Goal: Task Accomplishment & Management: Manage account settings

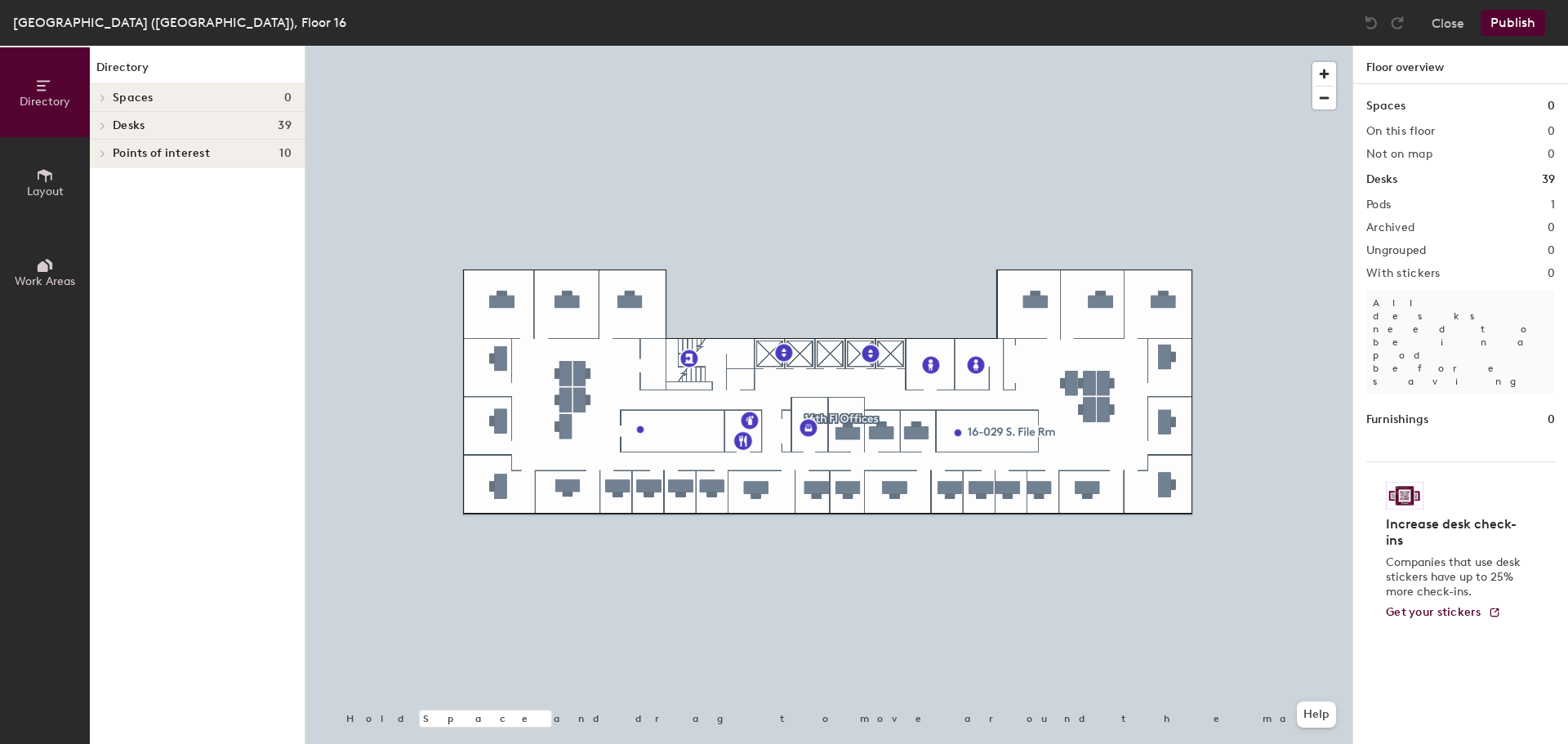
click at [37, 184] on icon at bounding box center [44, 175] width 18 height 18
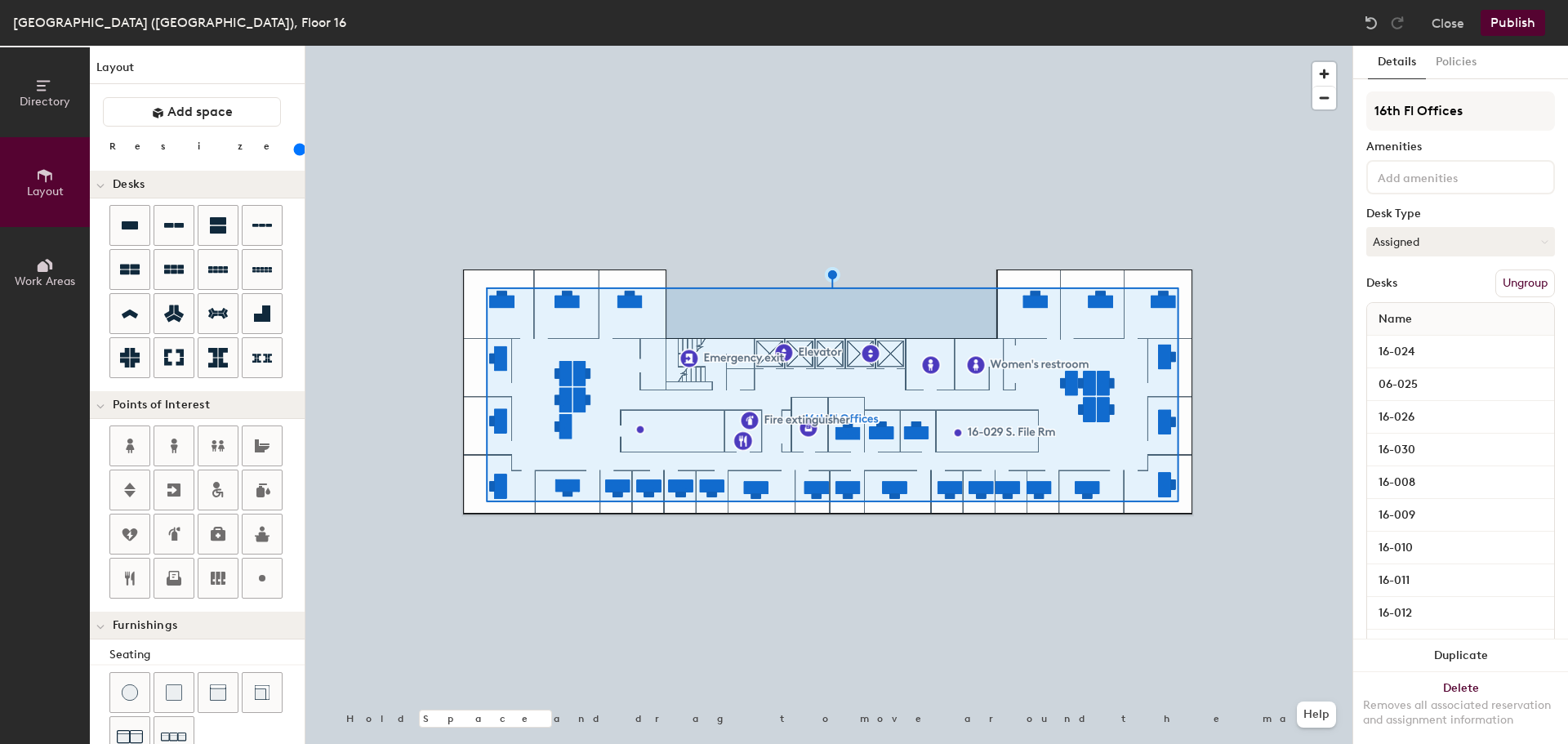
click at [1498, 276] on button "Ungroup" at bounding box center [1524, 283] width 60 height 28
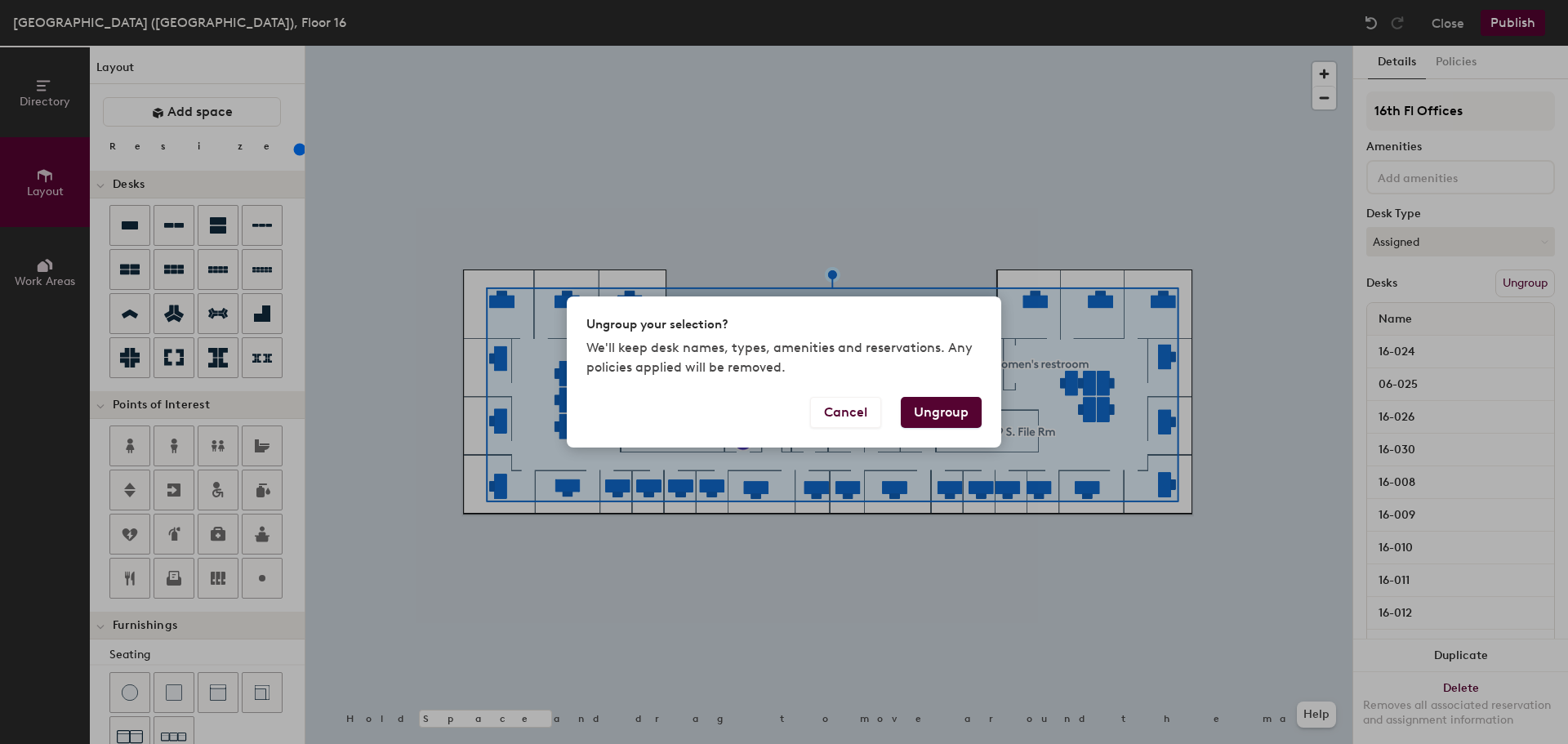
click at [933, 420] on button "Ungroup" at bounding box center [940, 412] width 81 height 31
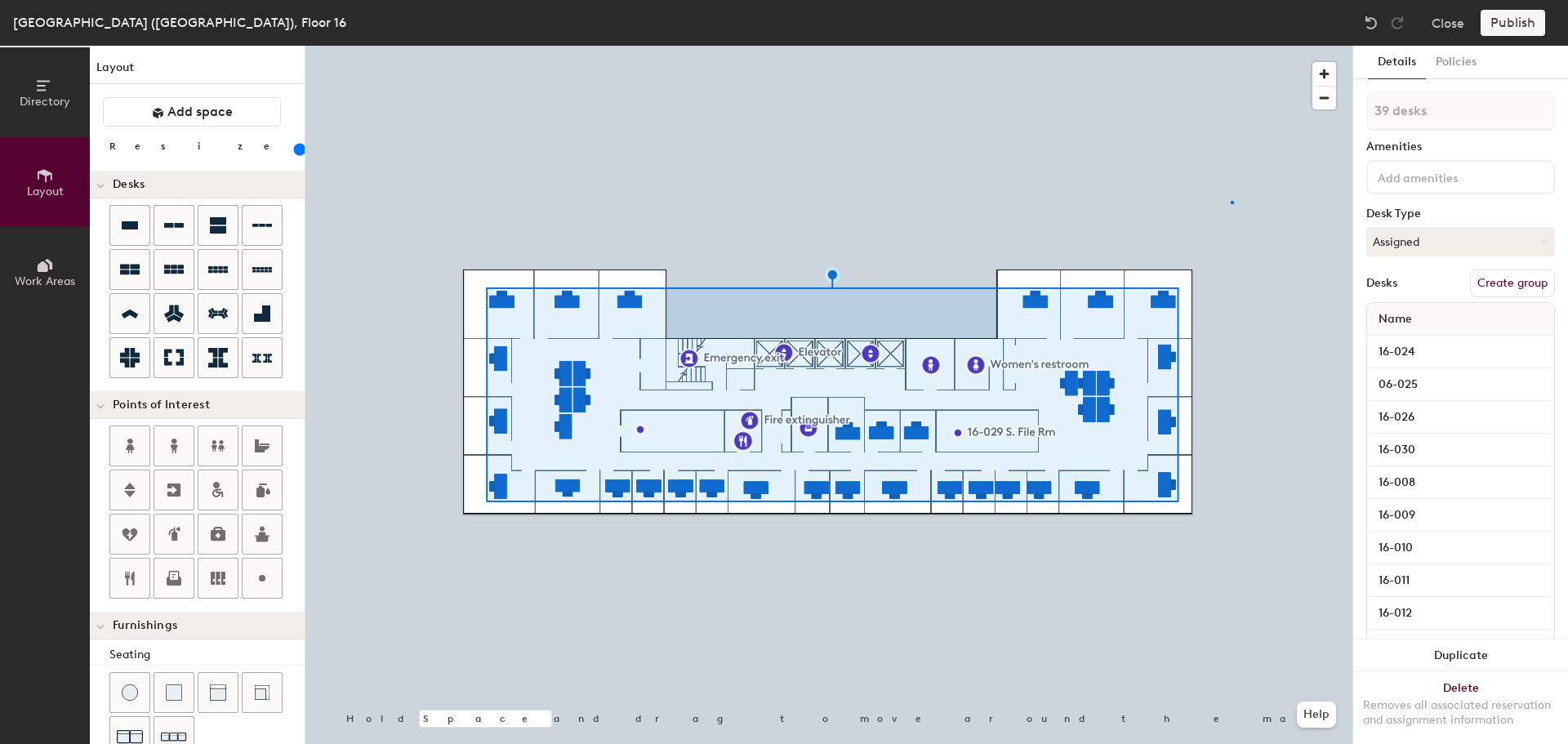
click at [1231, 45] on div at bounding box center [829, 45] width 1047 height 0
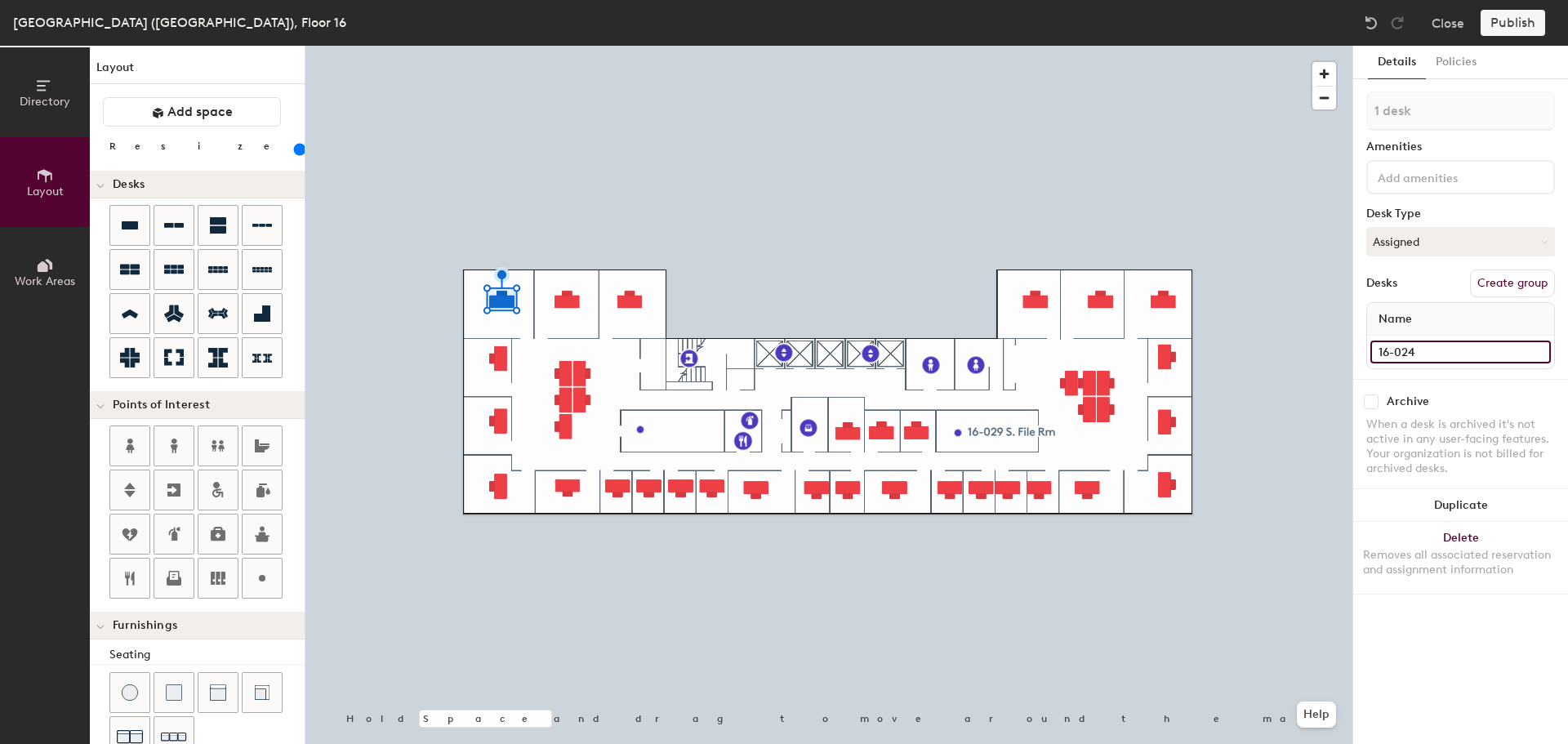
click at [1434, 352] on input "16-024" at bounding box center [1460, 352] width 180 height 23
click at [1478, 538] on button "Delete Removes all associated reservation and assignment information" at bounding box center [1460, 557] width 215 height 72
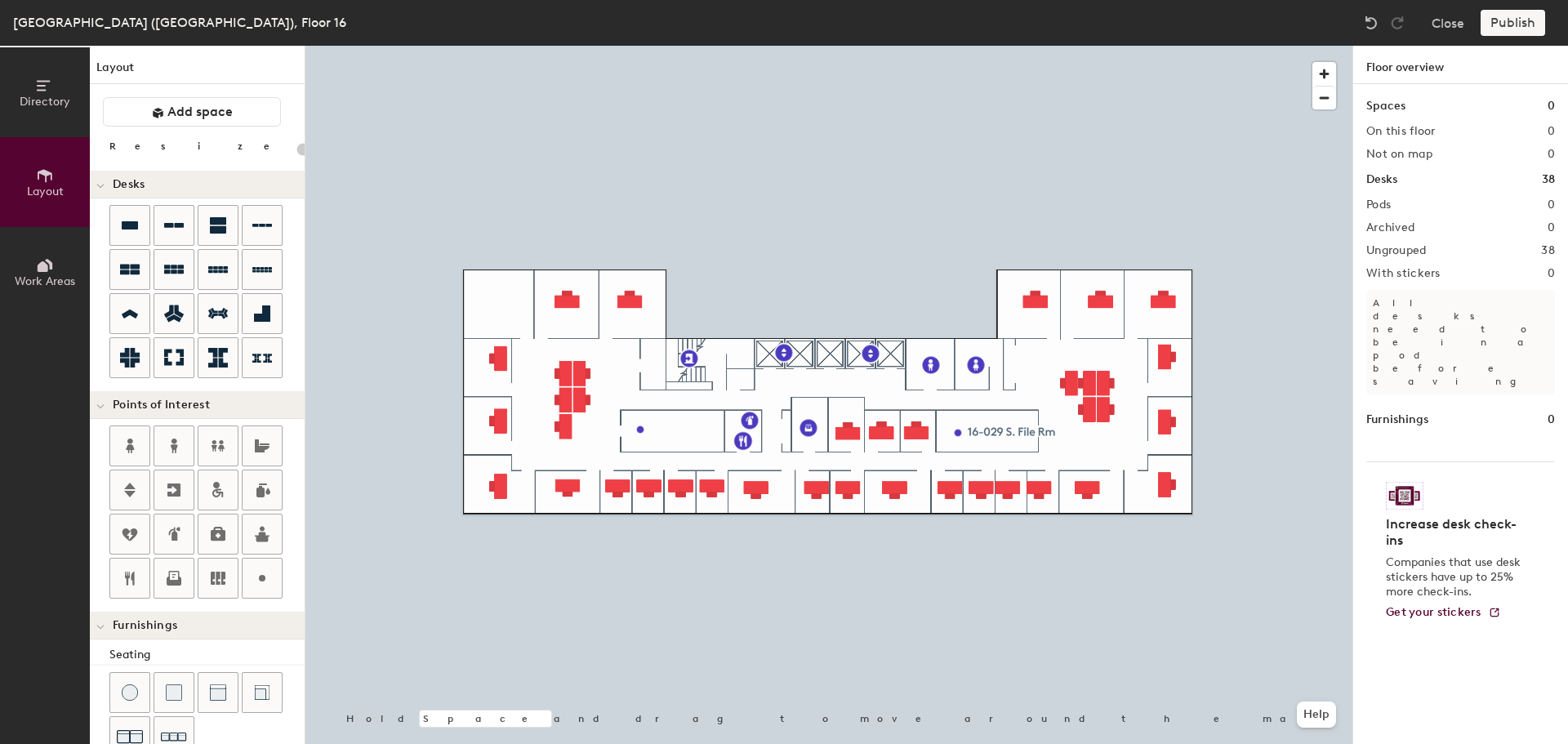
click at [129, 309] on icon at bounding box center [130, 314] width 16 height 9
type input "160"
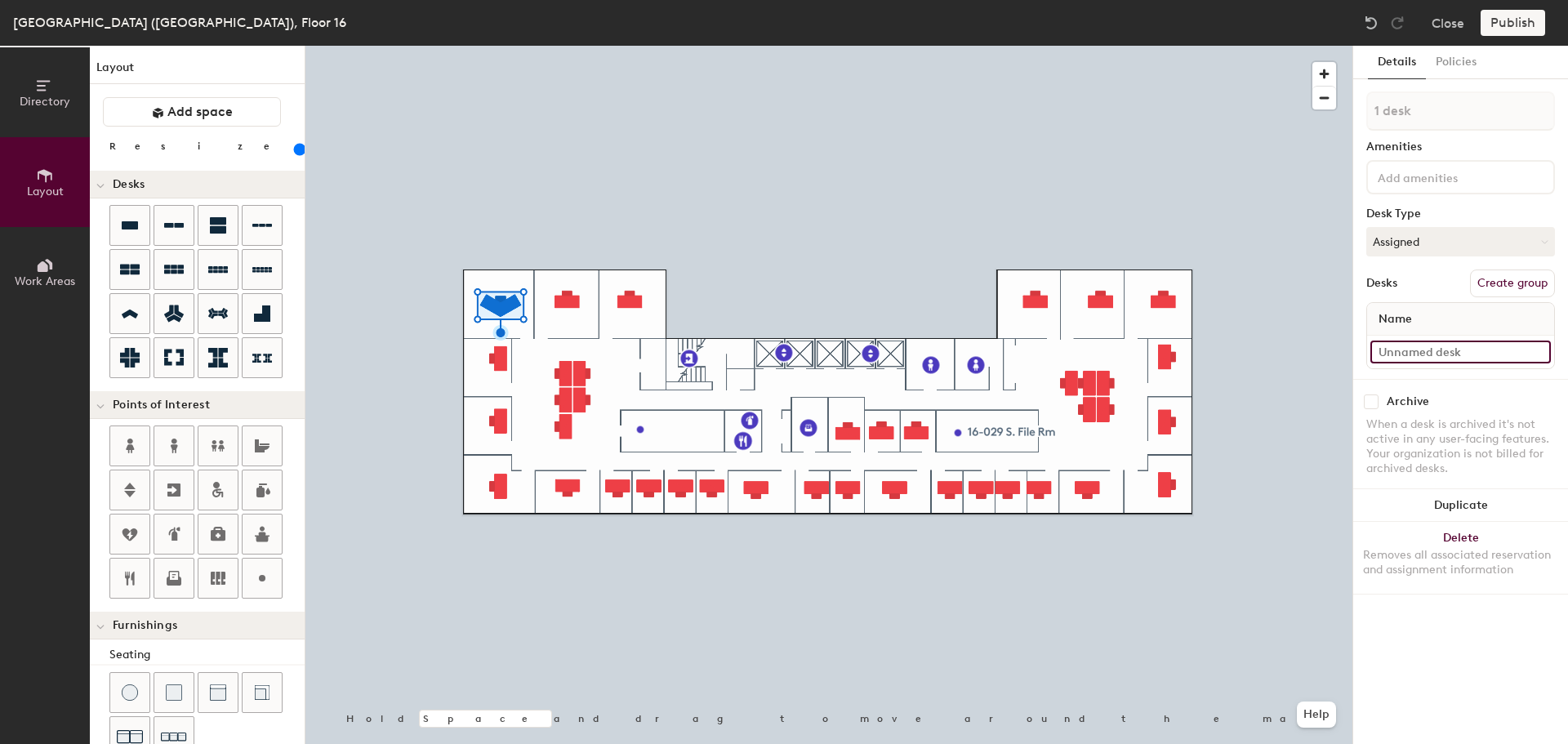
click at [1396, 352] on input at bounding box center [1460, 352] width 180 height 23
paste input "16-024"
type input "16-024"
click at [1437, 349] on input "06-025" at bounding box center [1460, 352] width 180 height 23
click at [1475, 542] on button "Delete Removes all associated reservation and assignment information" at bounding box center [1460, 557] width 215 height 72
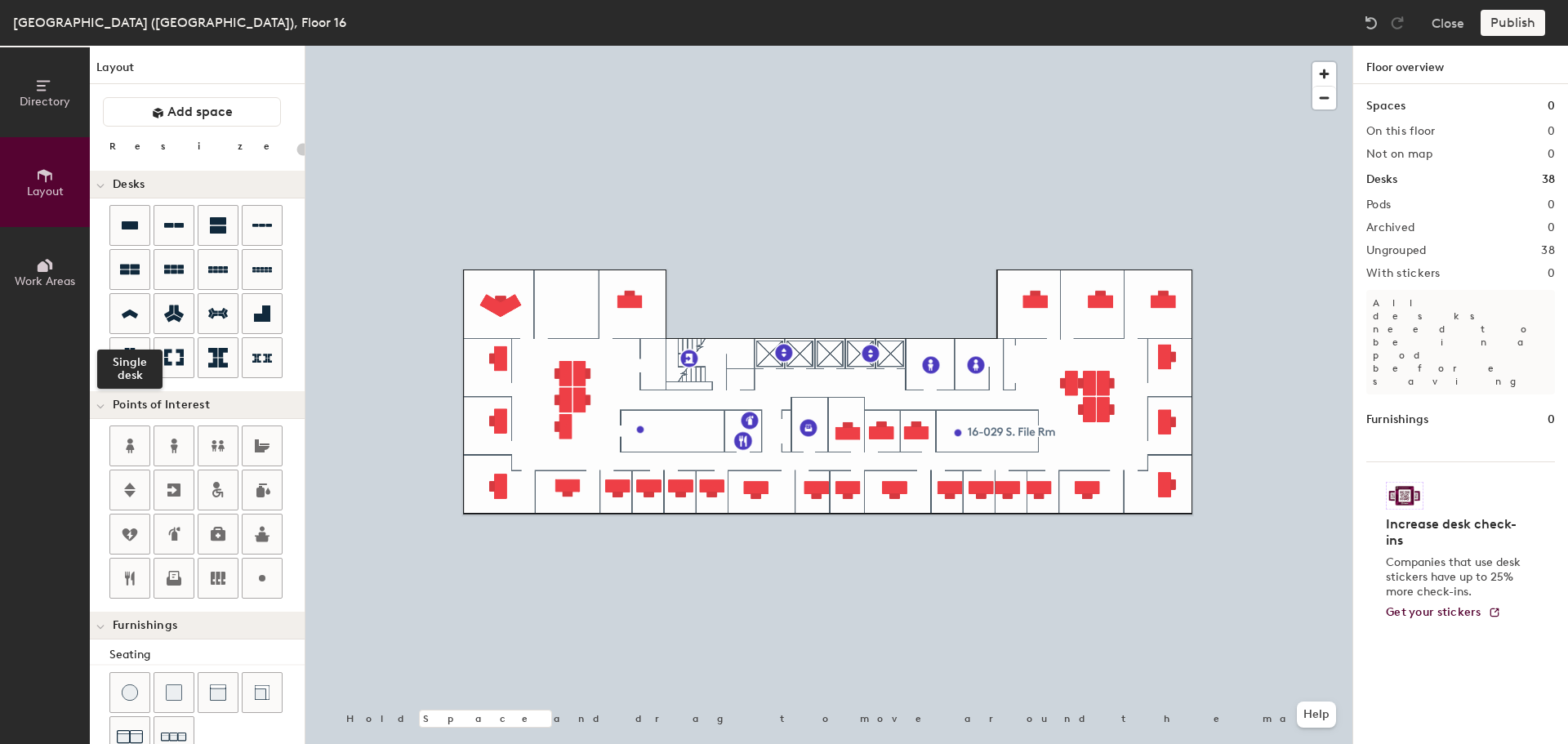
click at [137, 303] on div at bounding box center [130, 314] width 39 height 39
type input "160"
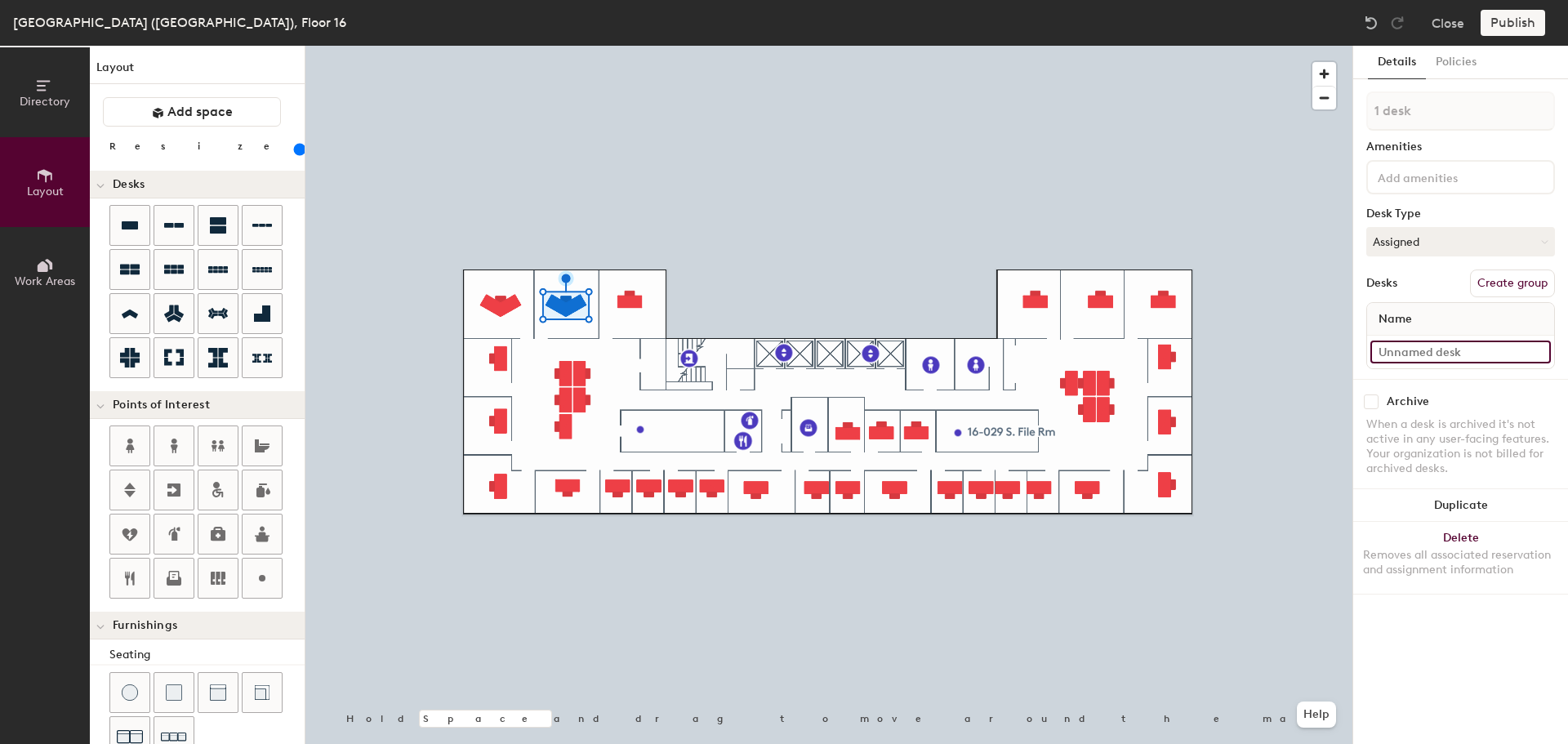
click at [1391, 348] on input at bounding box center [1460, 352] width 180 height 23
paste input "06-025"
type input "06-025"
click at [1460, 348] on input "16-026" at bounding box center [1460, 352] width 180 height 23
click at [1476, 549] on div "Removes all associated reservation and assignment information" at bounding box center [1460, 563] width 196 height 29
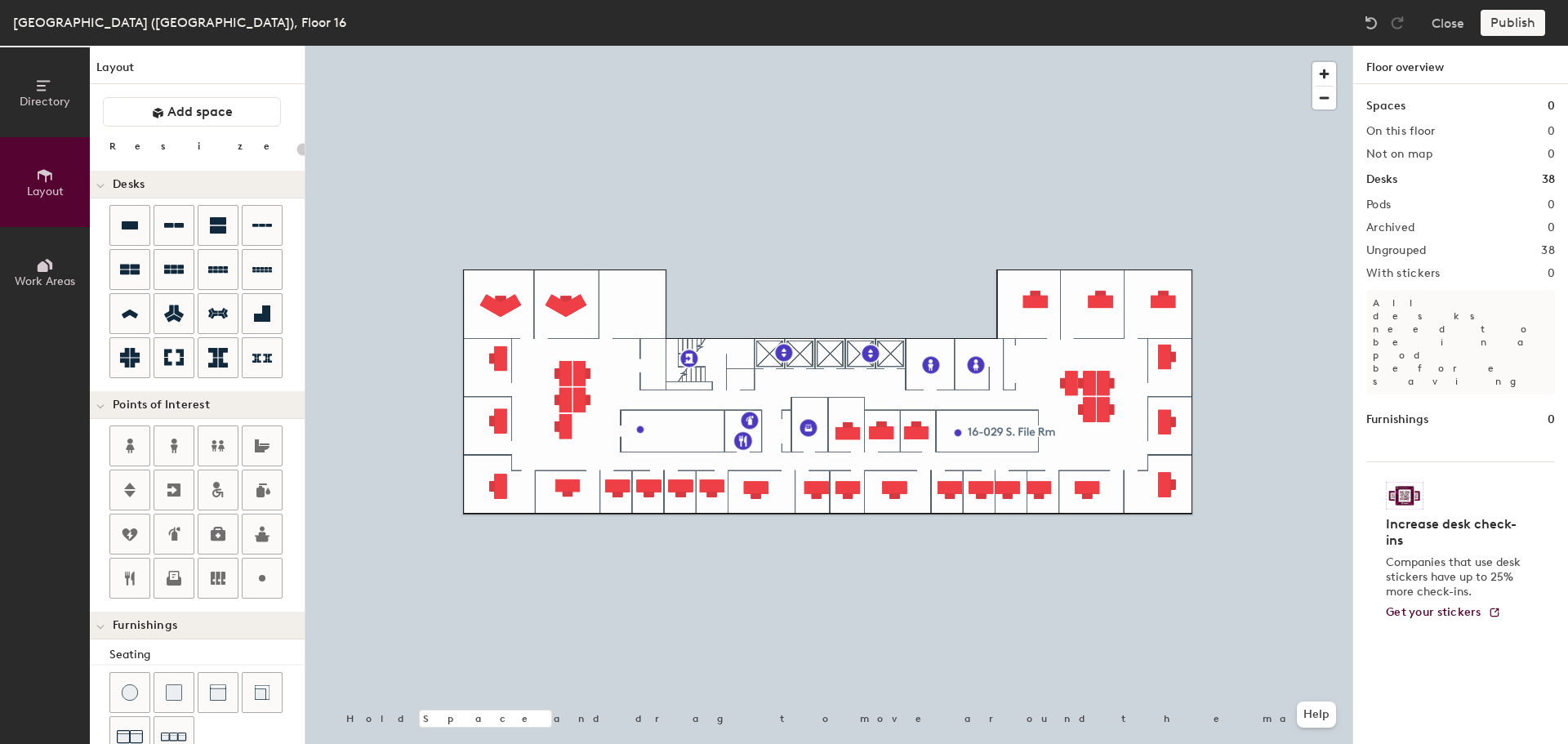
click at [571, 45] on div at bounding box center [829, 45] width 1047 height 0
type input "160"
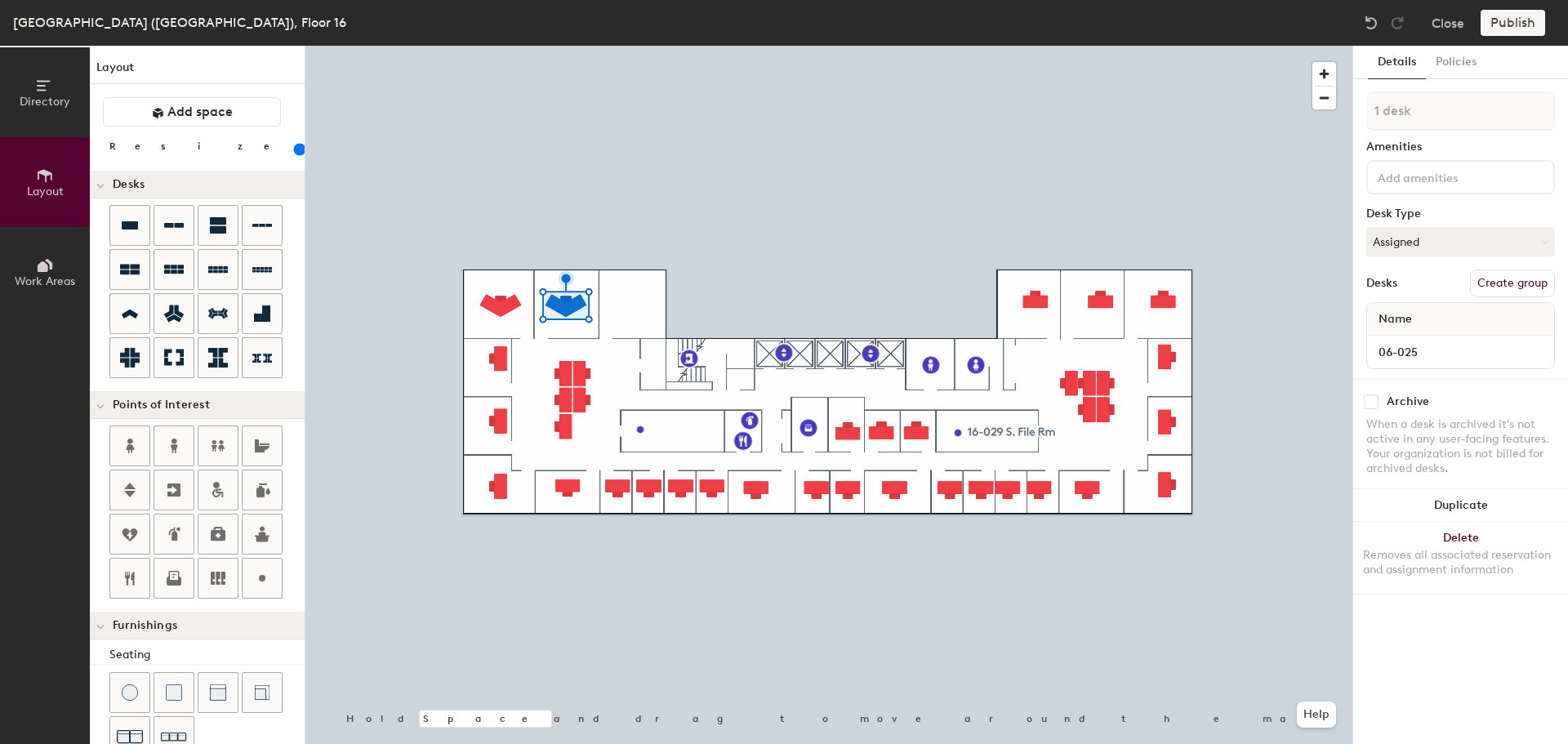
click at [1453, 504] on button "Duplicate" at bounding box center [1460, 505] width 215 height 33
click at [1436, 348] on input at bounding box center [1460, 352] width 180 height 23
paste input "16-026"
type input "16-026"
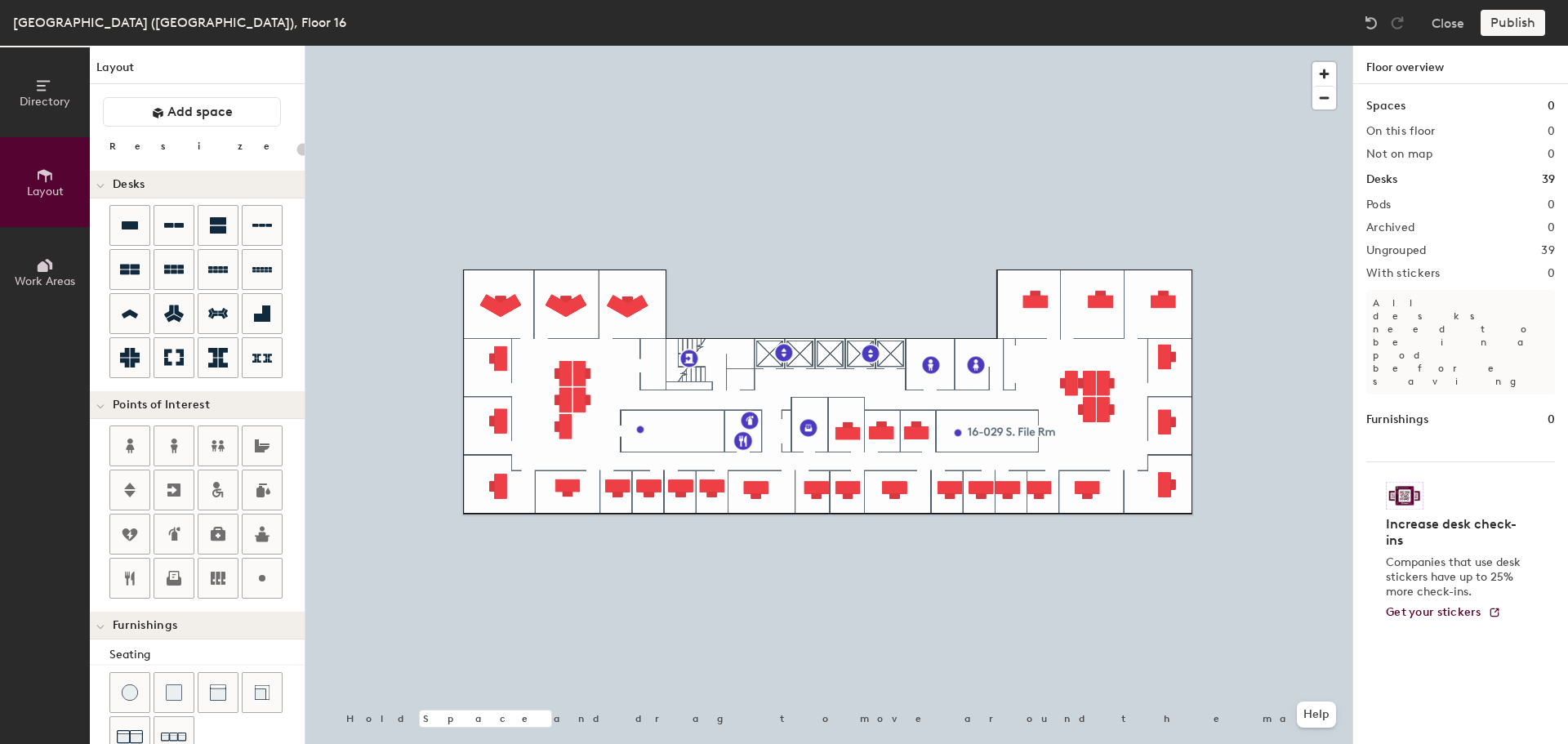
click at [493, 45] on div at bounding box center [829, 45] width 1047 height 0
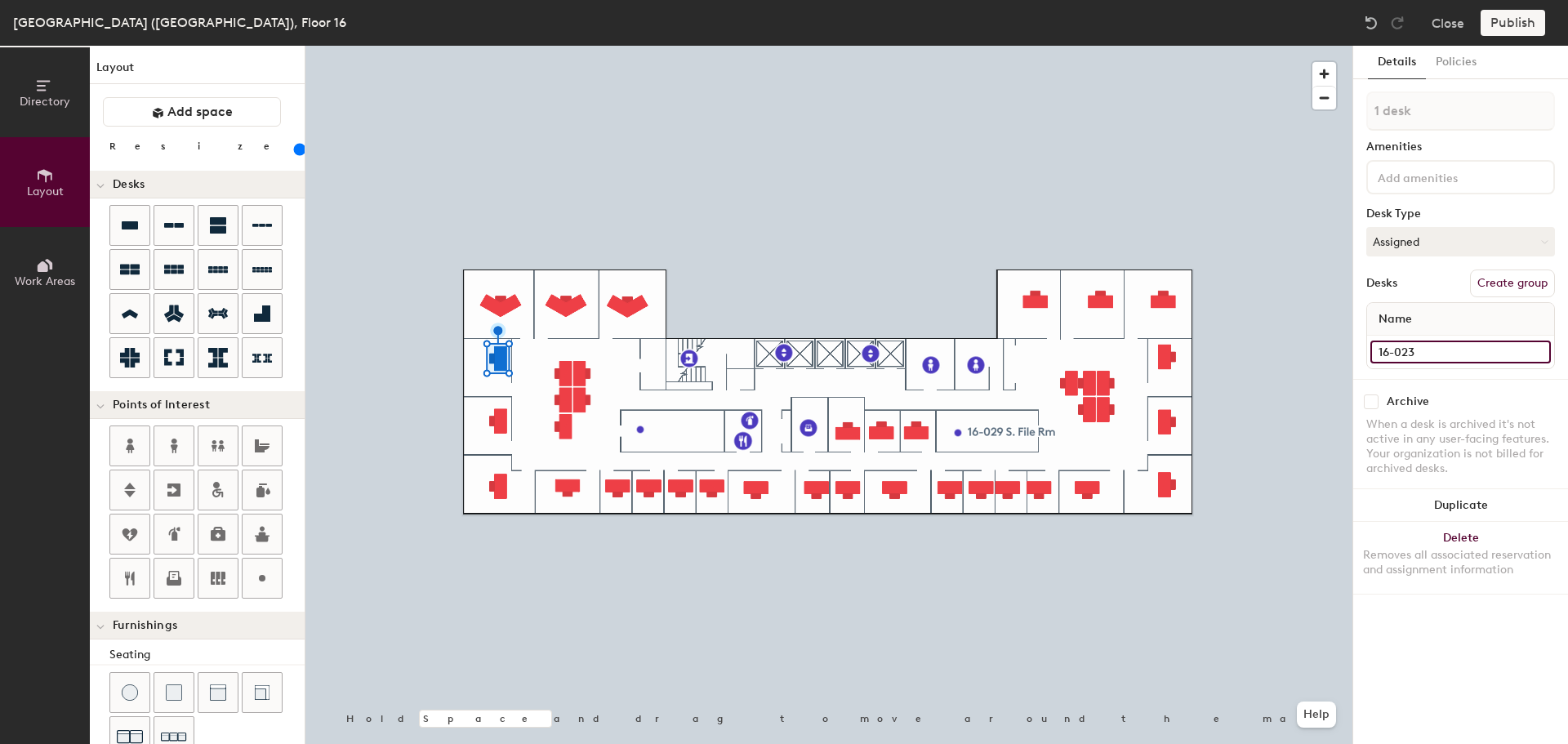
click at [1457, 347] on input "16-023" at bounding box center [1460, 352] width 180 height 23
click at [1464, 557] on div "Removes all associated reservation and assignment information" at bounding box center [1460, 563] width 196 height 29
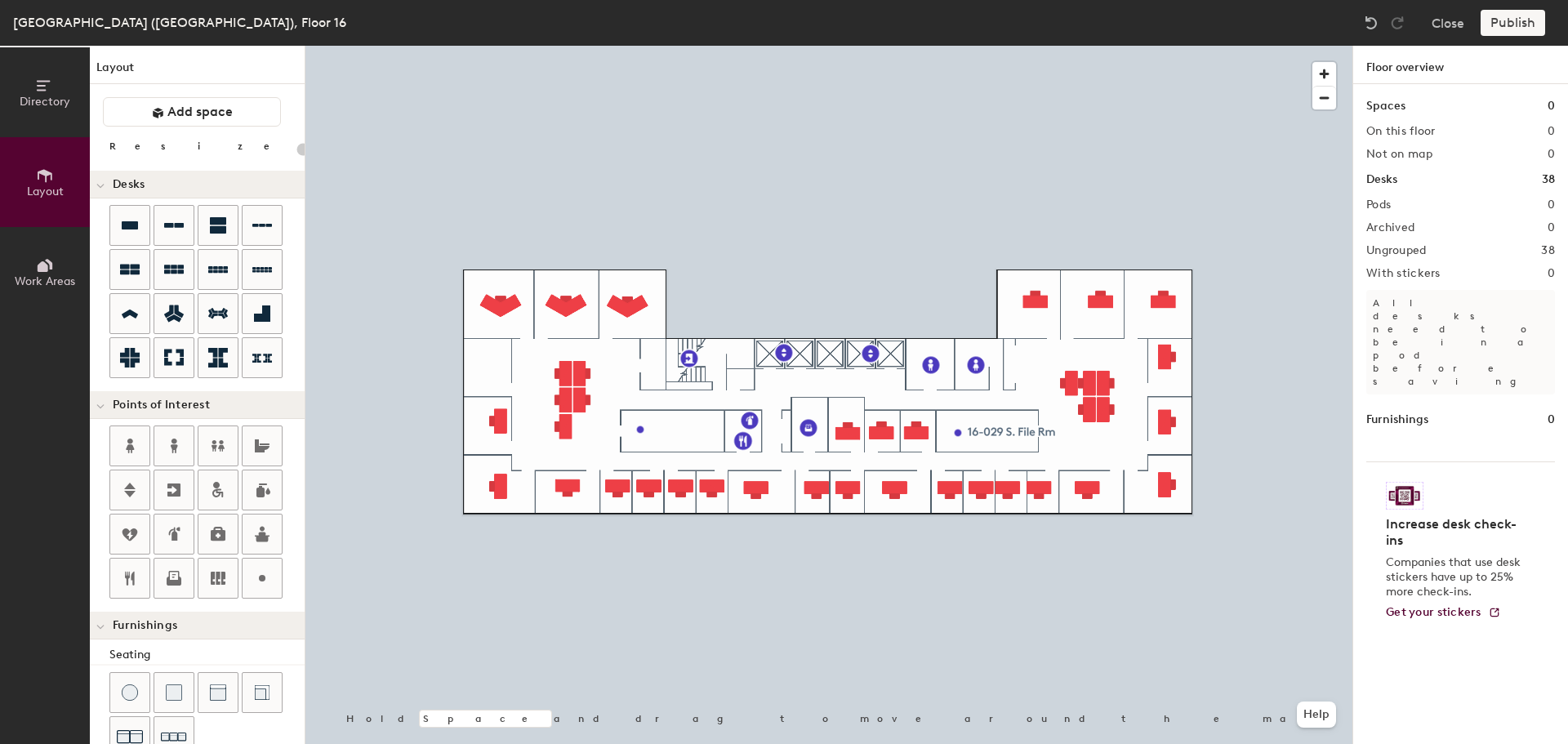
click at [131, 319] on icon at bounding box center [130, 314] width 20 height 19
type input "160"
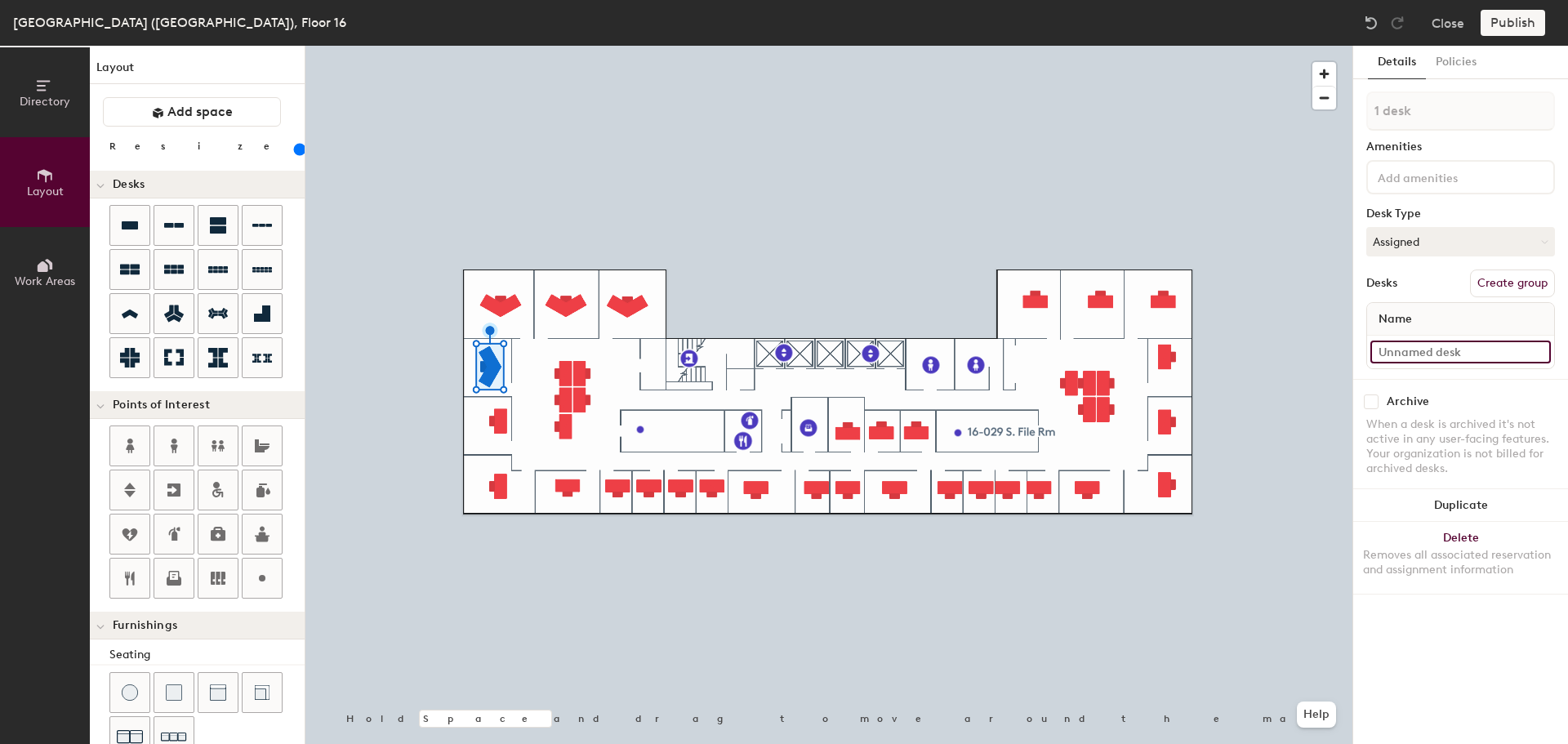
click at [1411, 350] on input at bounding box center [1460, 352] width 180 height 23
paste input "16-023"
type input "16-023"
click at [1453, 346] on input "16-022" at bounding box center [1460, 352] width 180 height 23
click at [1470, 567] on div "Removes all associated reservation and assignment information" at bounding box center [1460, 563] width 196 height 29
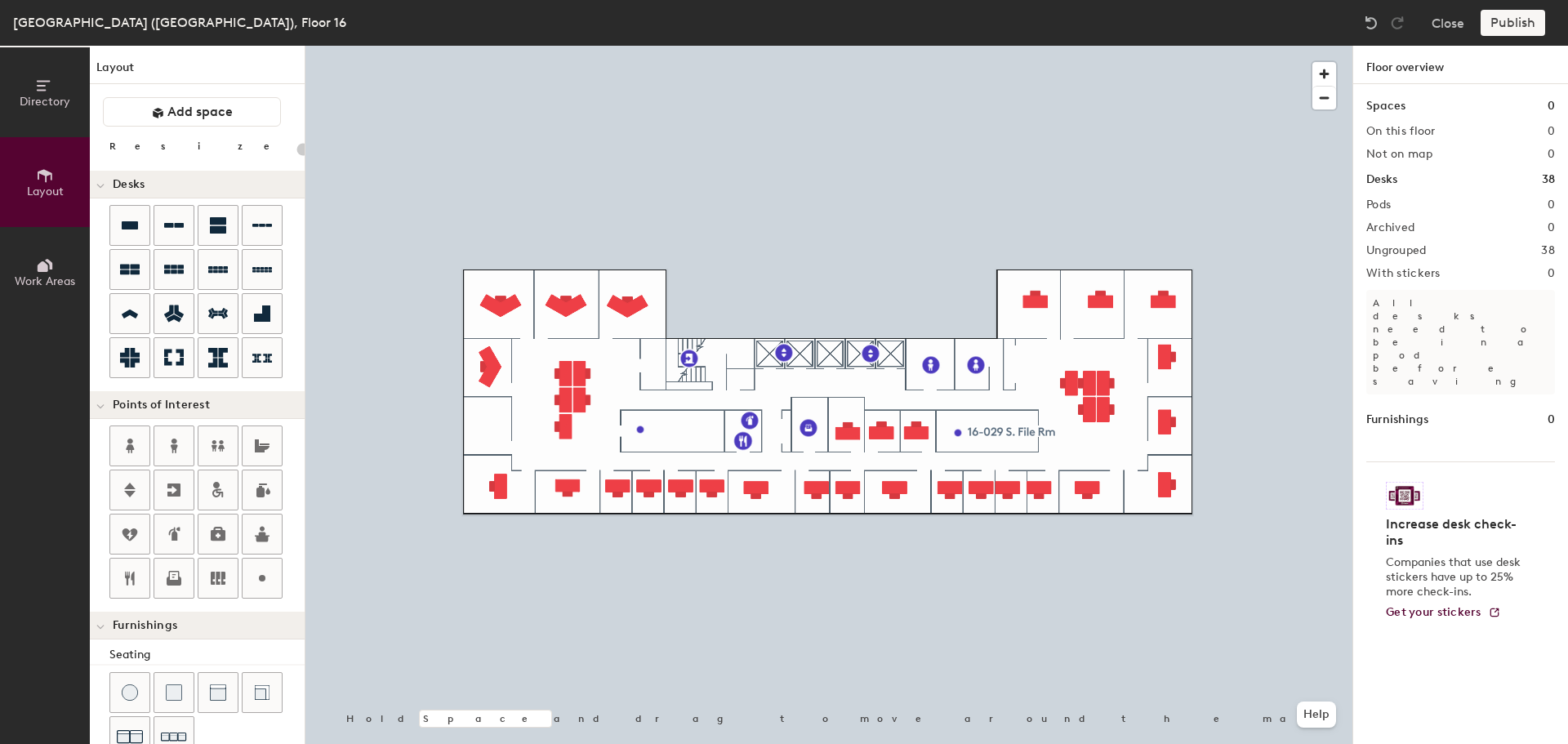
click at [487, 45] on div at bounding box center [829, 45] width 1047 height 0
type input "160"
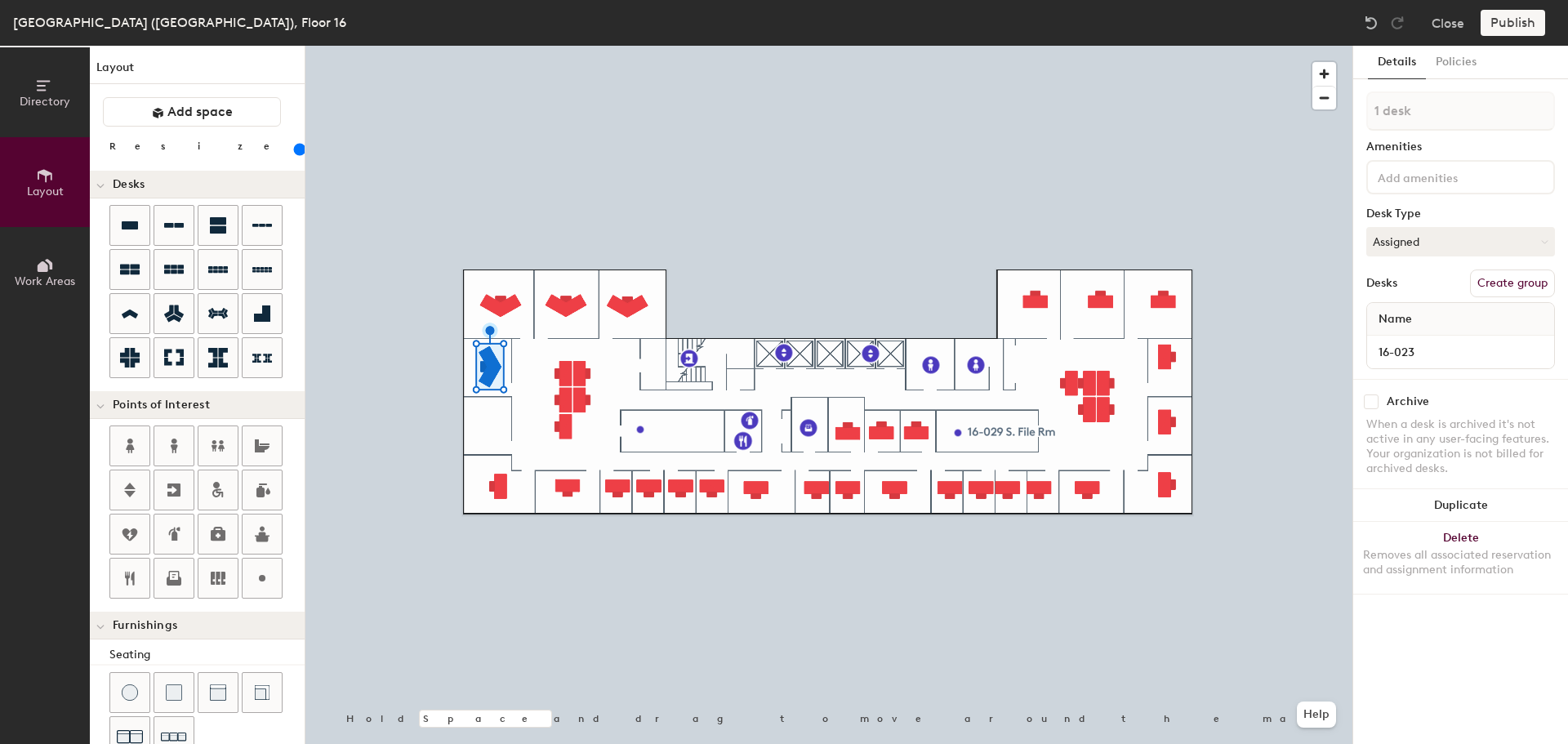
click at [1457, 495] on button "Duplicate" at bounding box center [1460, 505] width 215 height 33
click at [1400, 347] on input at bounding box center [1460, 352] width 180 height 23
paste input "16-022"
type input "16-022"
click at [1473, 509] on button "Duplicate" at bounding box center [1460, 505] width 215 height 33
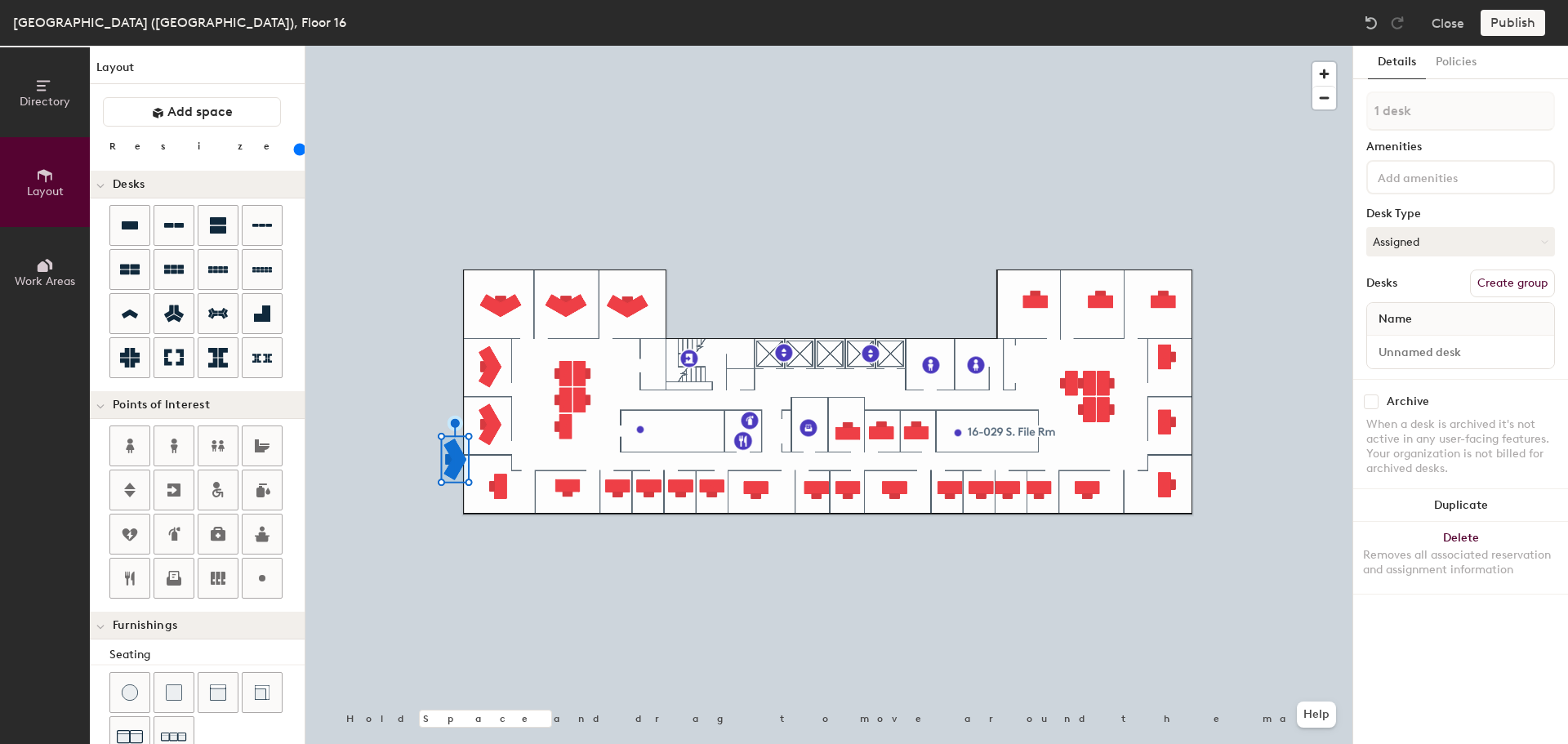
click at [500, 45] on div at bounding box center [829, 45] width 1047 height 0
click at [1448, 353] on input "16-021" at bounding box center [1460, 352] width 180 height 23
click at [1472, 545] on button "Delete Removes all associated reservation and assignment information" at bounding box center [1460, 557] width 215 height 72
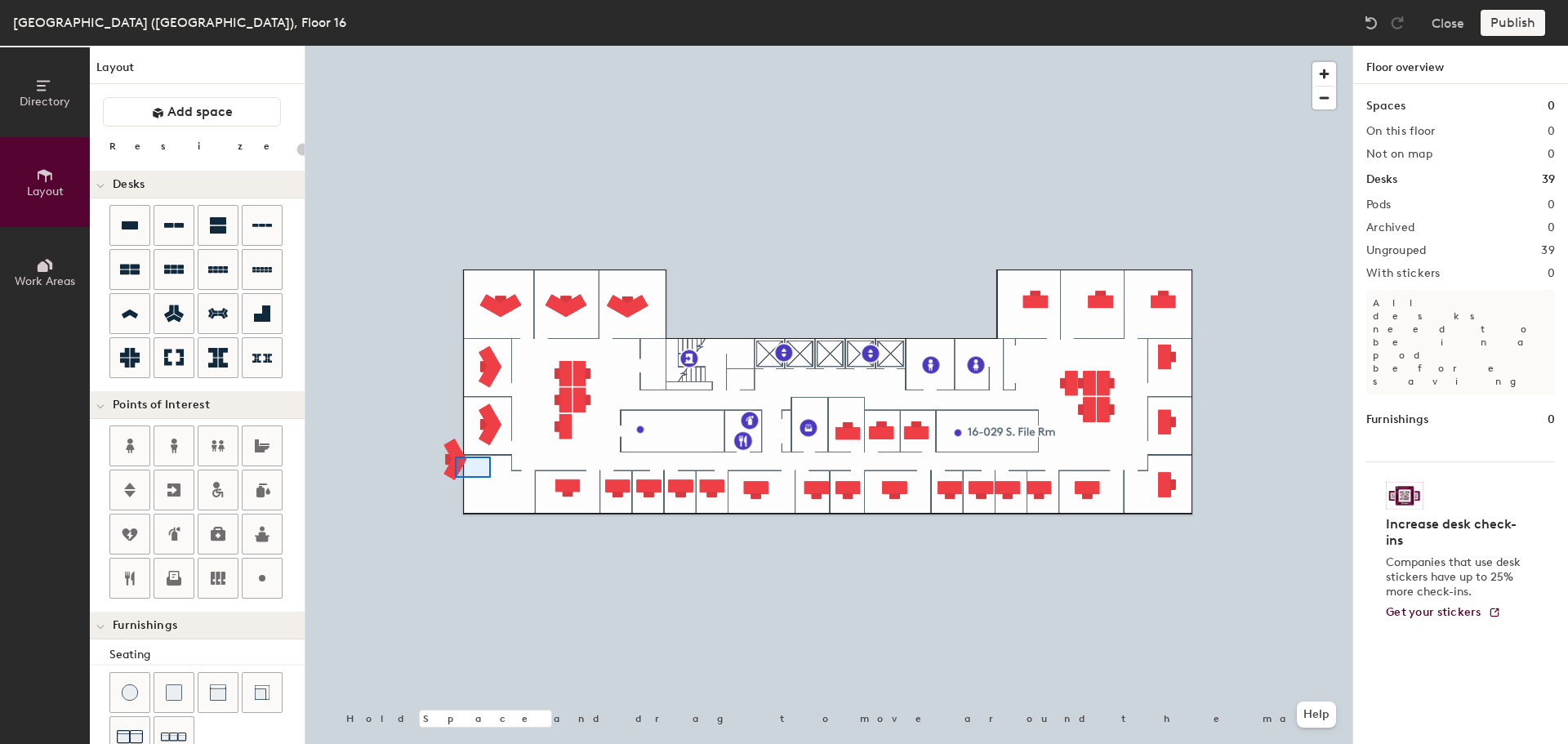
type input "160"
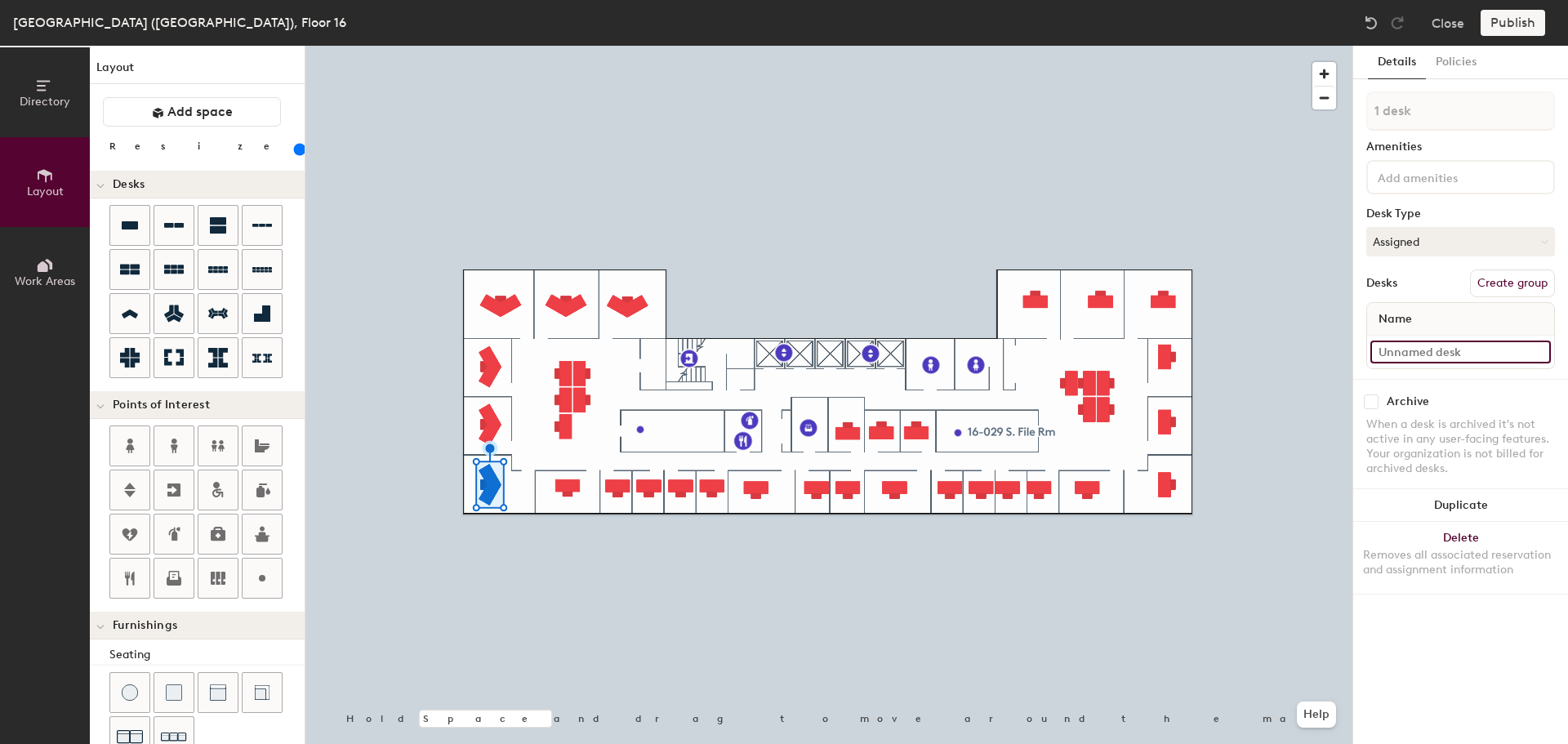
click at [1408, 345] on input at bounding box center [1460, 352] width 180 height 23
paste input "16-021"
type input "16-021"
click at [569, 45] on div at bounding box center [829, 45] width 1047 height 0
click at [1431, 350] on input "16-020" at bounding box center [1460, 352] width 180 height 23
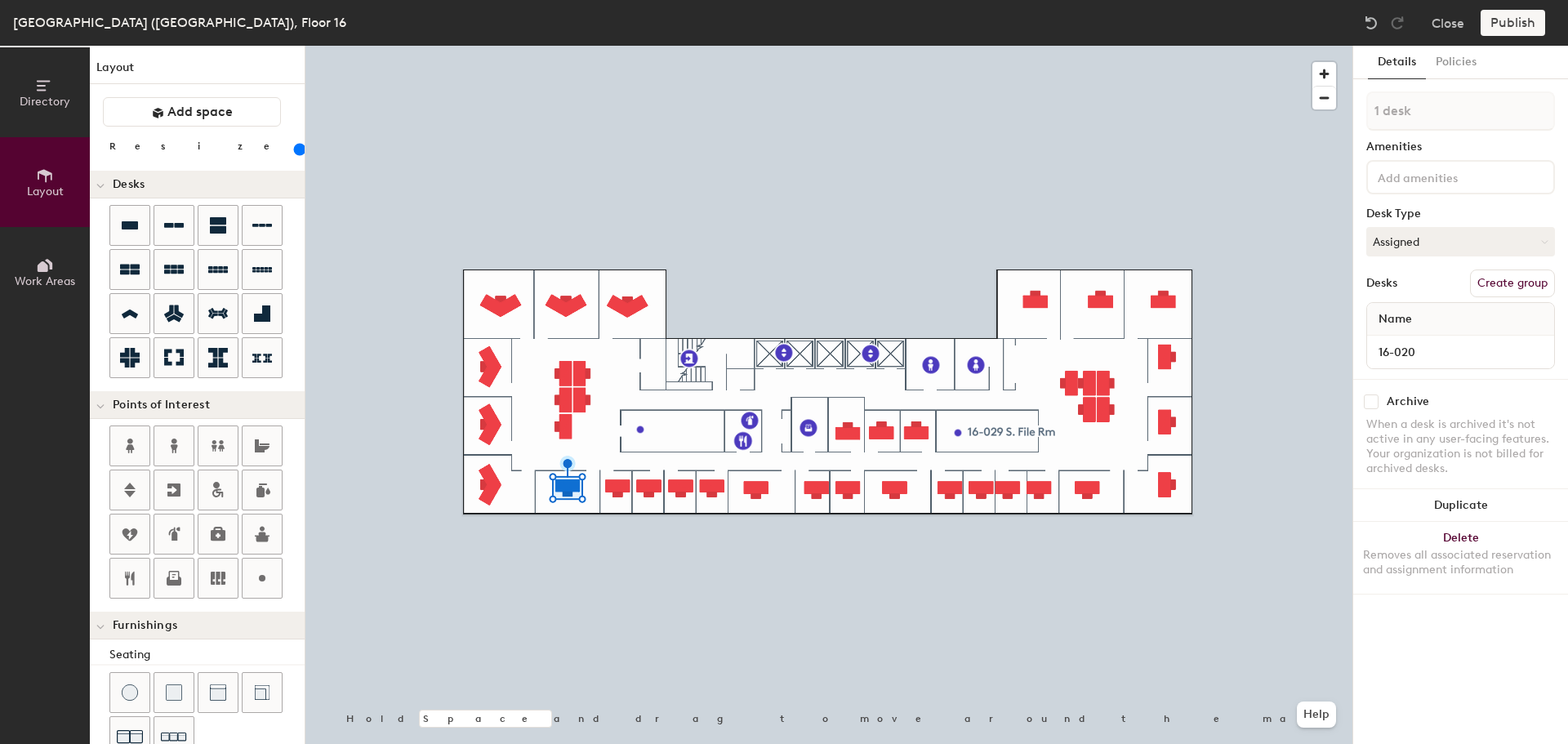
click at [1456, 557] on div "Removes all associated reservation and assignment information" at bounding box center [1460, 563] width 196 height 29
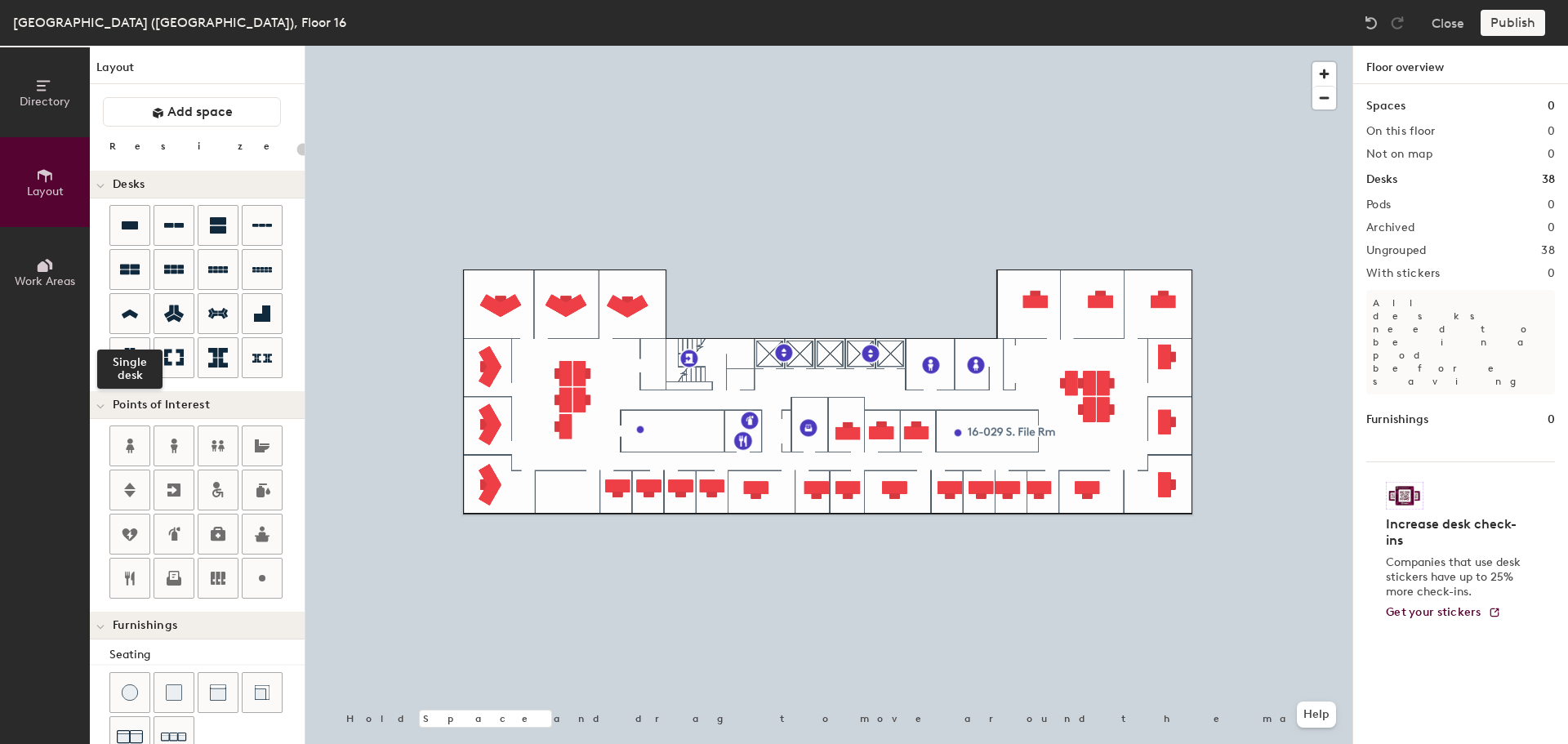
click at [128, 322] on icon at bounding box center [130, 314] width 20 height 19
type input "160"
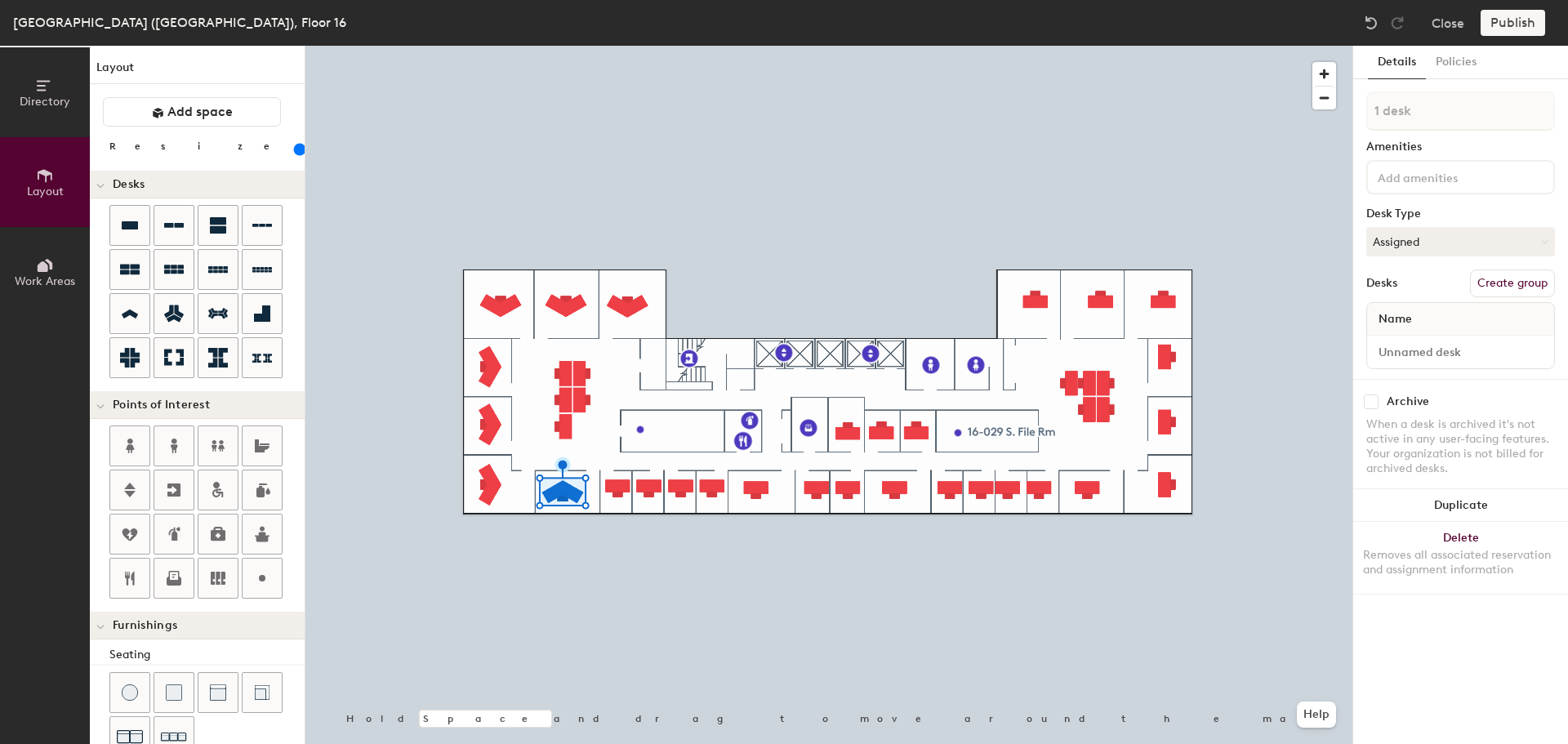
click at [1474, 508] on button "Duplicate" at bounding box center [1460, 505] width 215 height 33
click at [1444, 357] on input at bounding box center [1460, 352] width 180 height 23
paste input "16-020"
type input "16-020"
click at [1423, 359] on input "16-019" at bounding box center [1460, 352] width 180 height 23
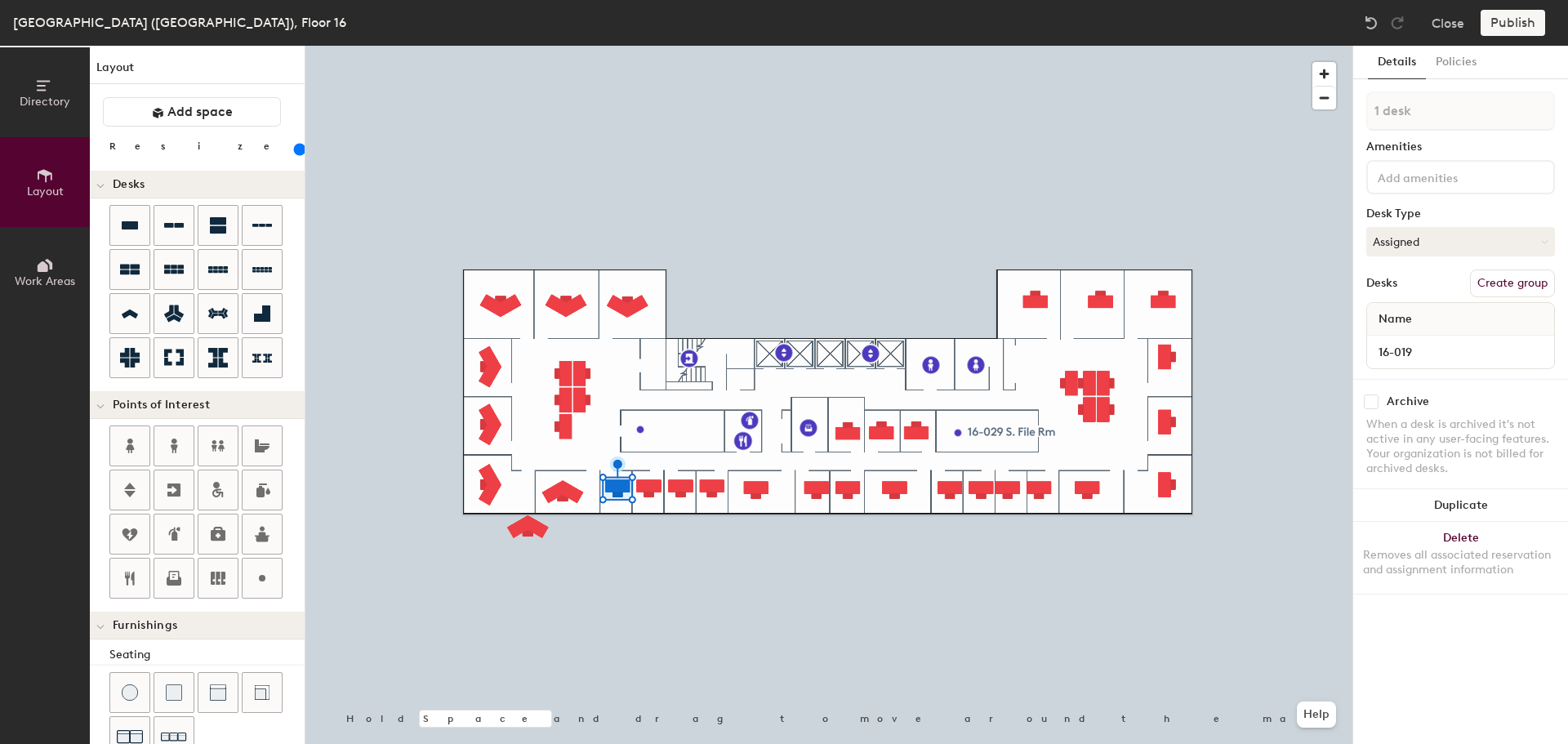
click at [1471, 572] on div "Removes all associated reservation and assignment information" at bounding box center [1460, 563] width 196 height 29
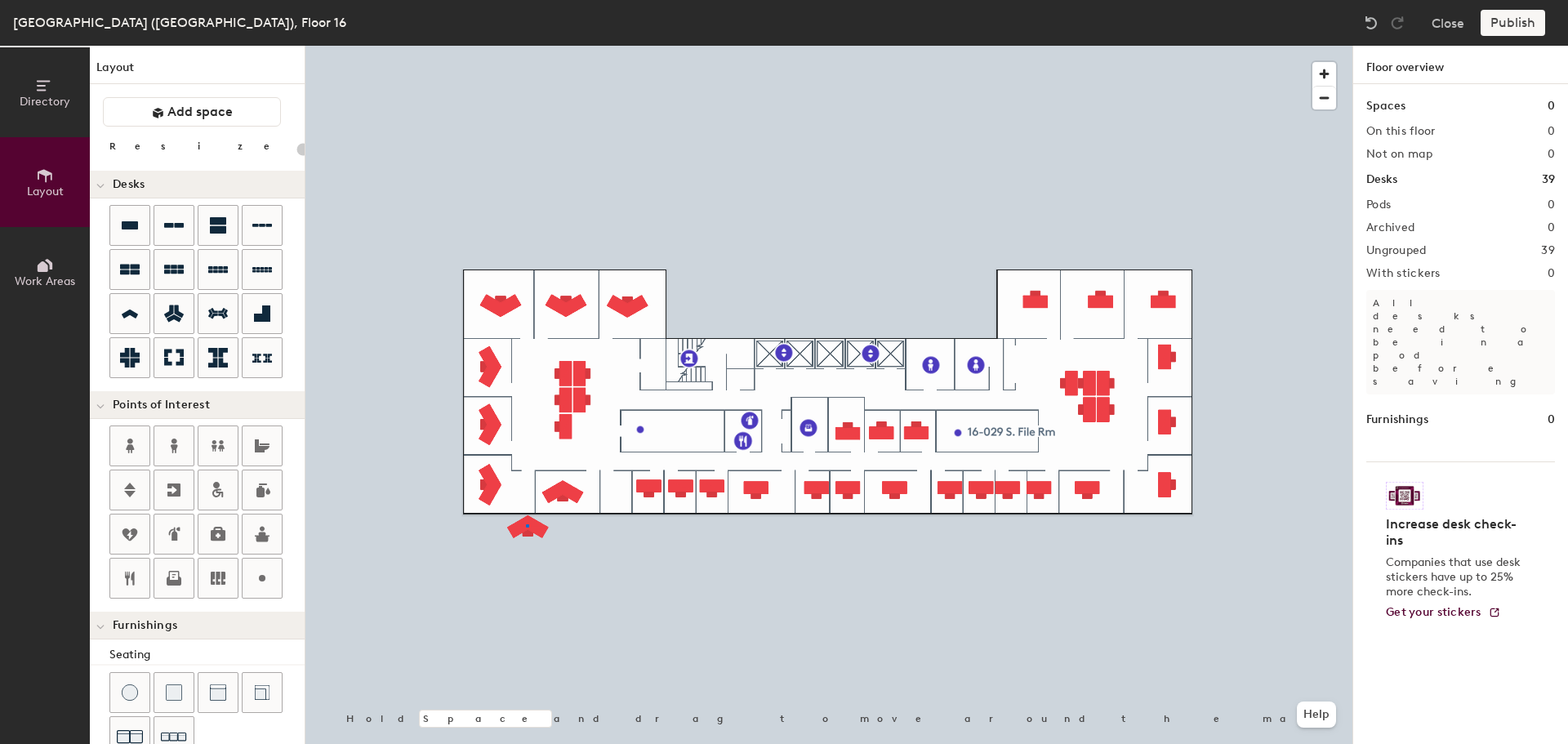
click at [527, 45] on div at bounding box center [829, 45] width 1047 height 0
type input "160"
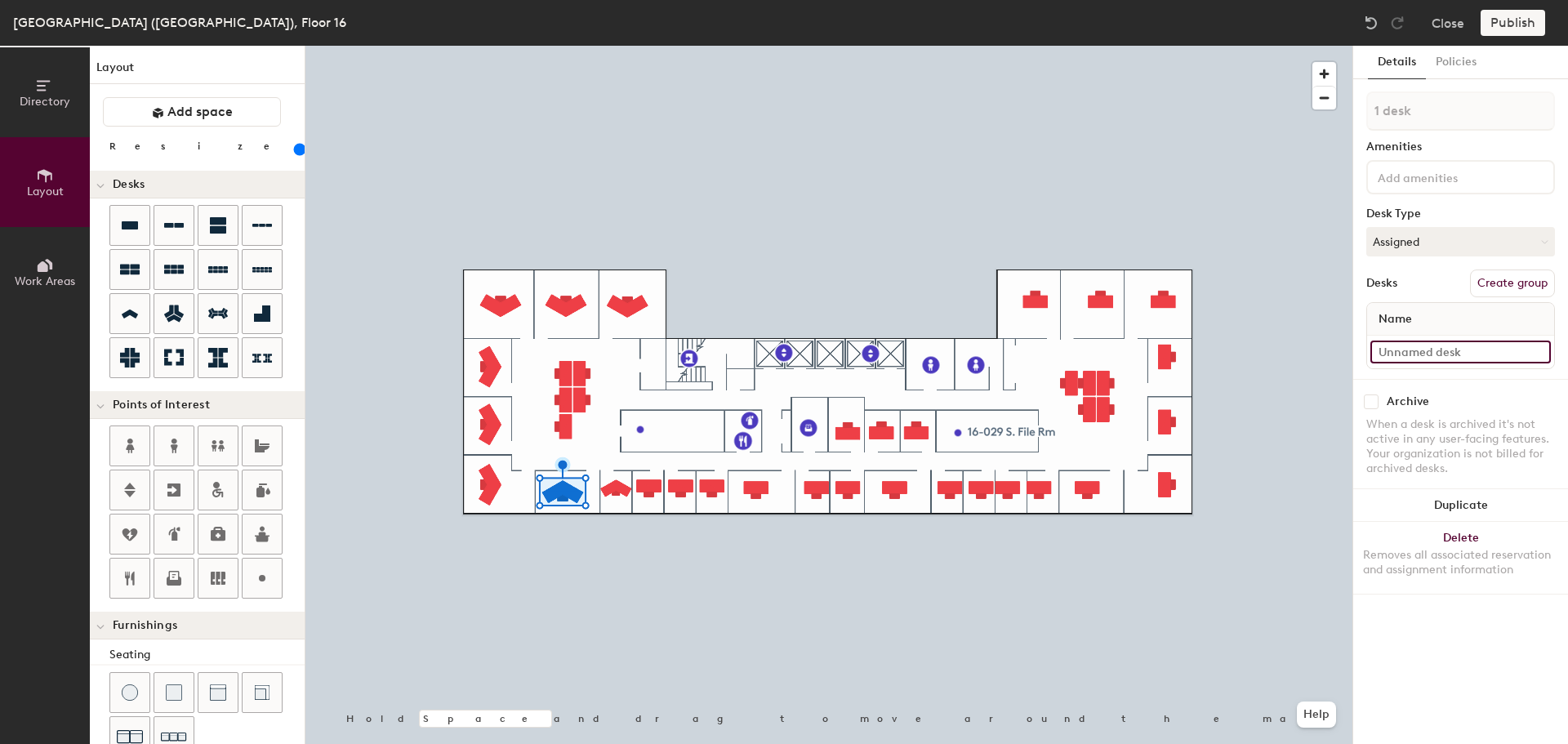
click at [1423, 357] on input at bounding box center [1460, 352] width 180 height 23
type input "16-020"
type input "120"
click at [1430, 360] on input "16-020" at bounding box center [1460, 352] width 180 height 23
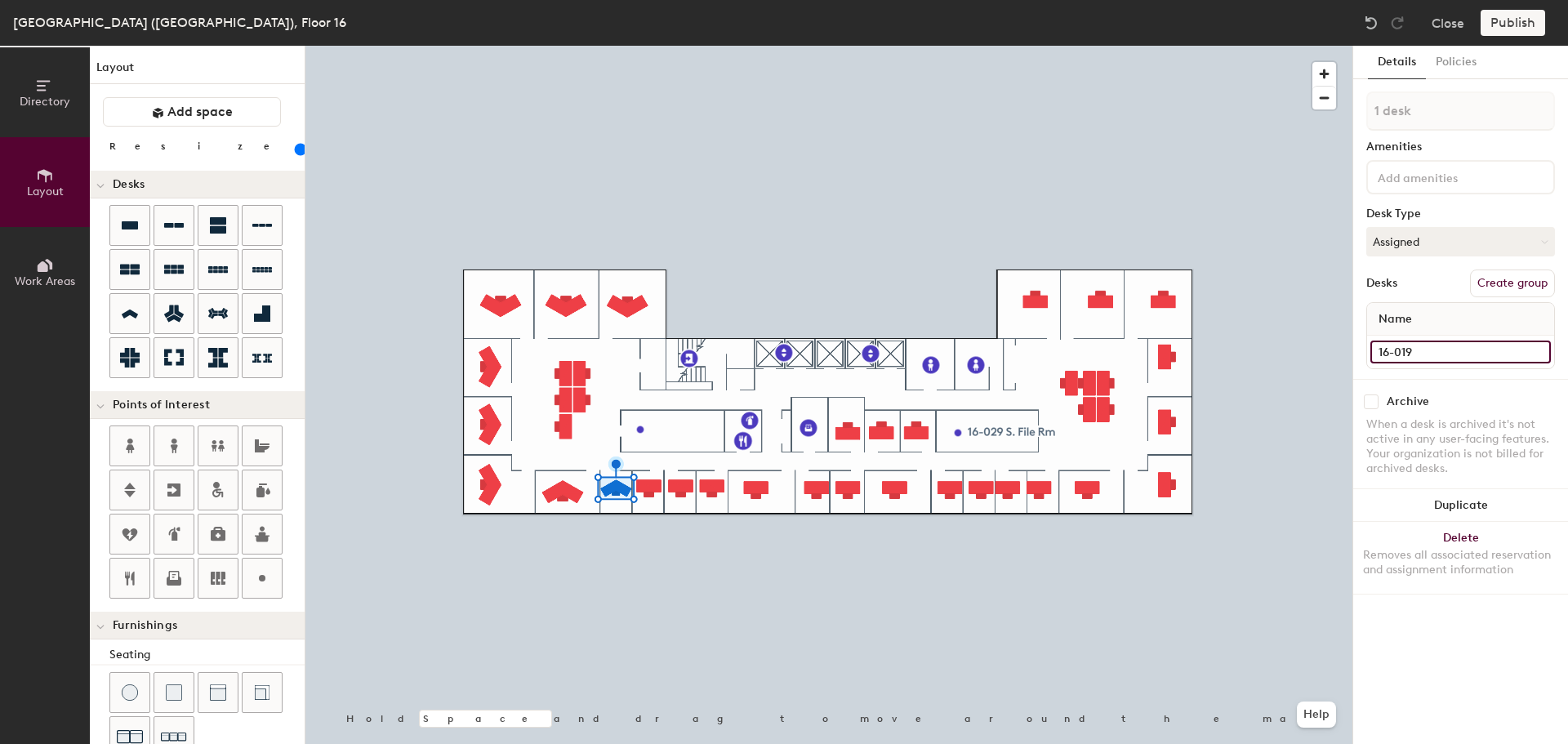
type input "16-019"
click at [618, 45] on div at bounding box center [829, 45] width 1047 height 0
click at [1491, 490] on button "Duplicate" at bounding box center [1460, 505] width 215 height 33
type input "160"
click at [1379, 356] on input "06-025" at bounding box center [1460, 352] width 180 height 23
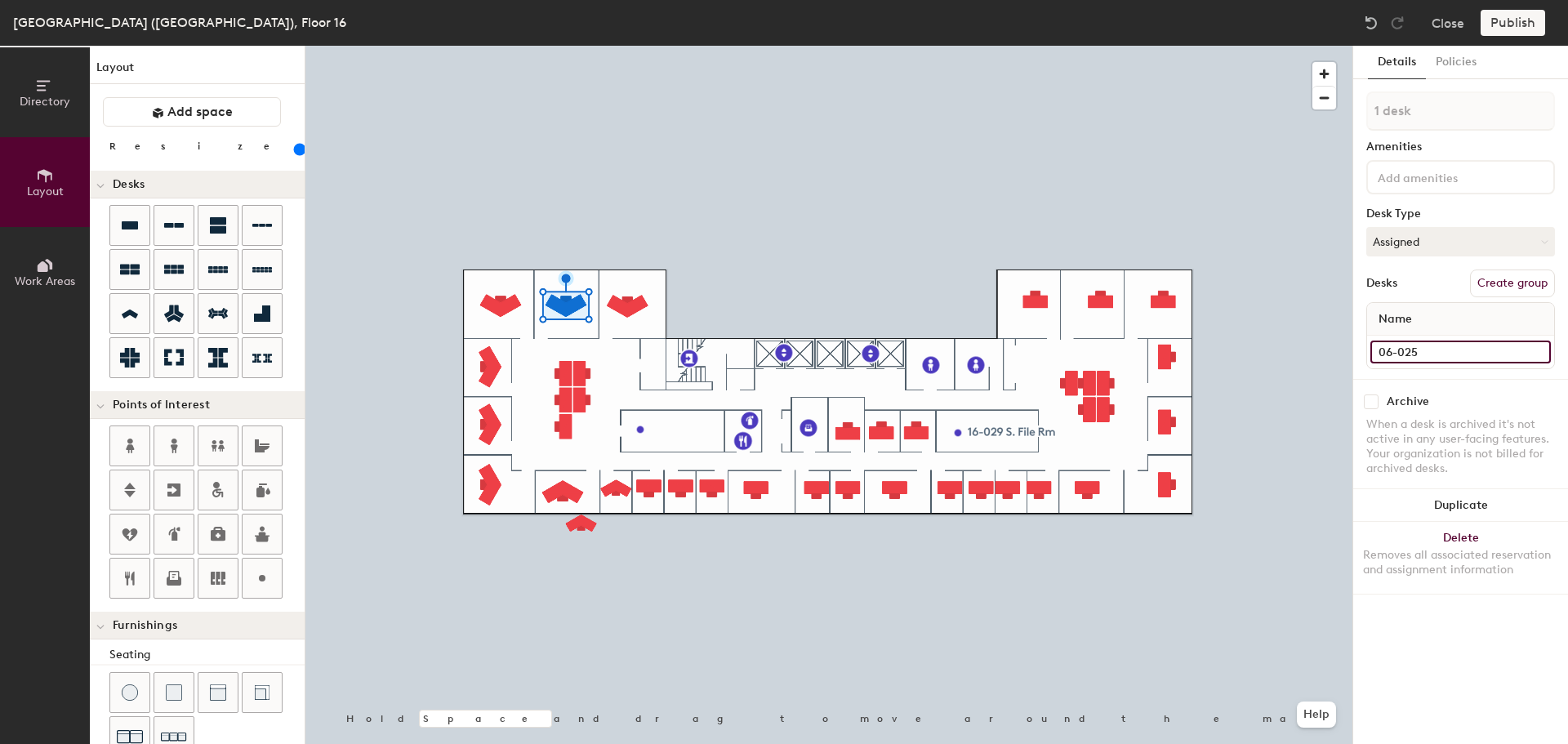
click at [1384, 353] on input "06-025" at bounding box center [1460, 352] width 180 height 23
type input "16-025"
click at [622, 45] on div at bounding box center [829, 45] width 1047 height 0
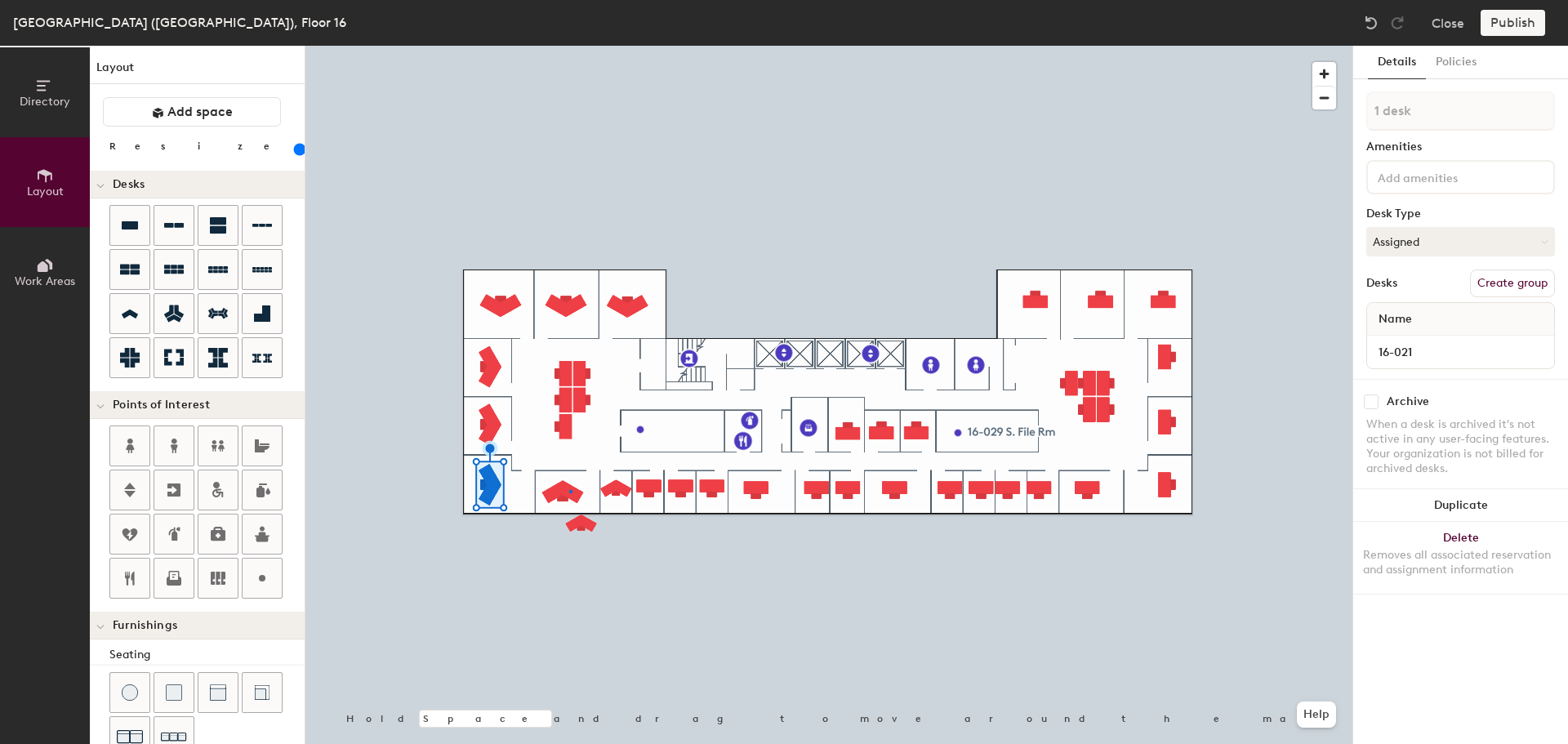
click at [569, 45] on div at bounding box center [829, 45] width 1047 height 0
click at [619, 45] on div at bounding box center [829, 45] width 1047 height 0
click at [650, 45] on div at bounding box center [829, 45] width 1047 height 0
click at [1461, 349] on input "16-018" at bounding box center [1460, 352] width 180 height 23
click at [1479, 556] on div "Removes all associated reservation and assignment information" at bounding box center [1460, 563] width 196 height 29
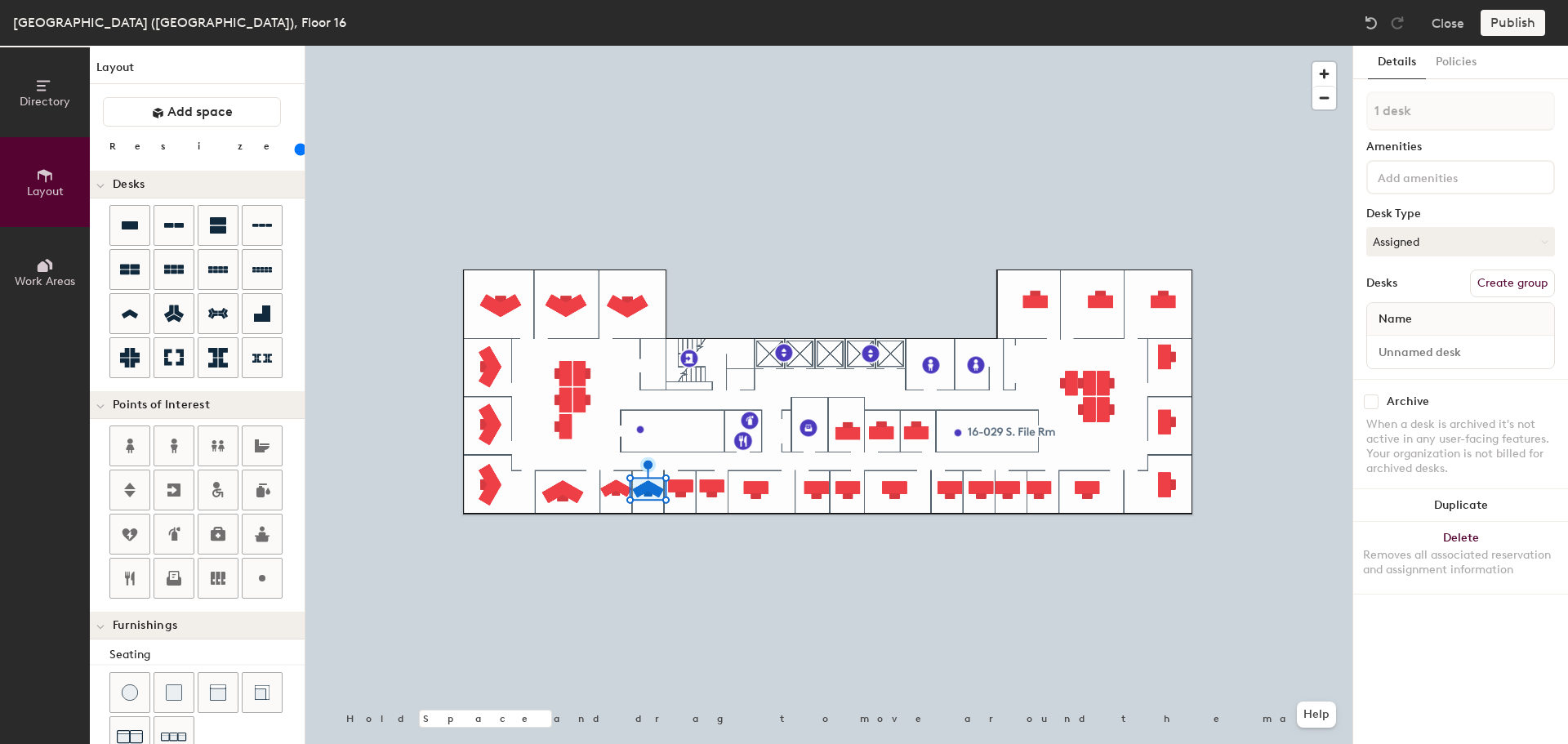
click at [1489, 500] on button "Duplicate" at bounding box center [1460, 505] width 215 height 33
click at [1450, 348] on input "16-017" at bounding box center [1460, 352] width 180 height 23
click at [1470, 544] on button "Delete Removes all associated reservation and assignment information" at bounding box center [1460, 557] width 215 height 72
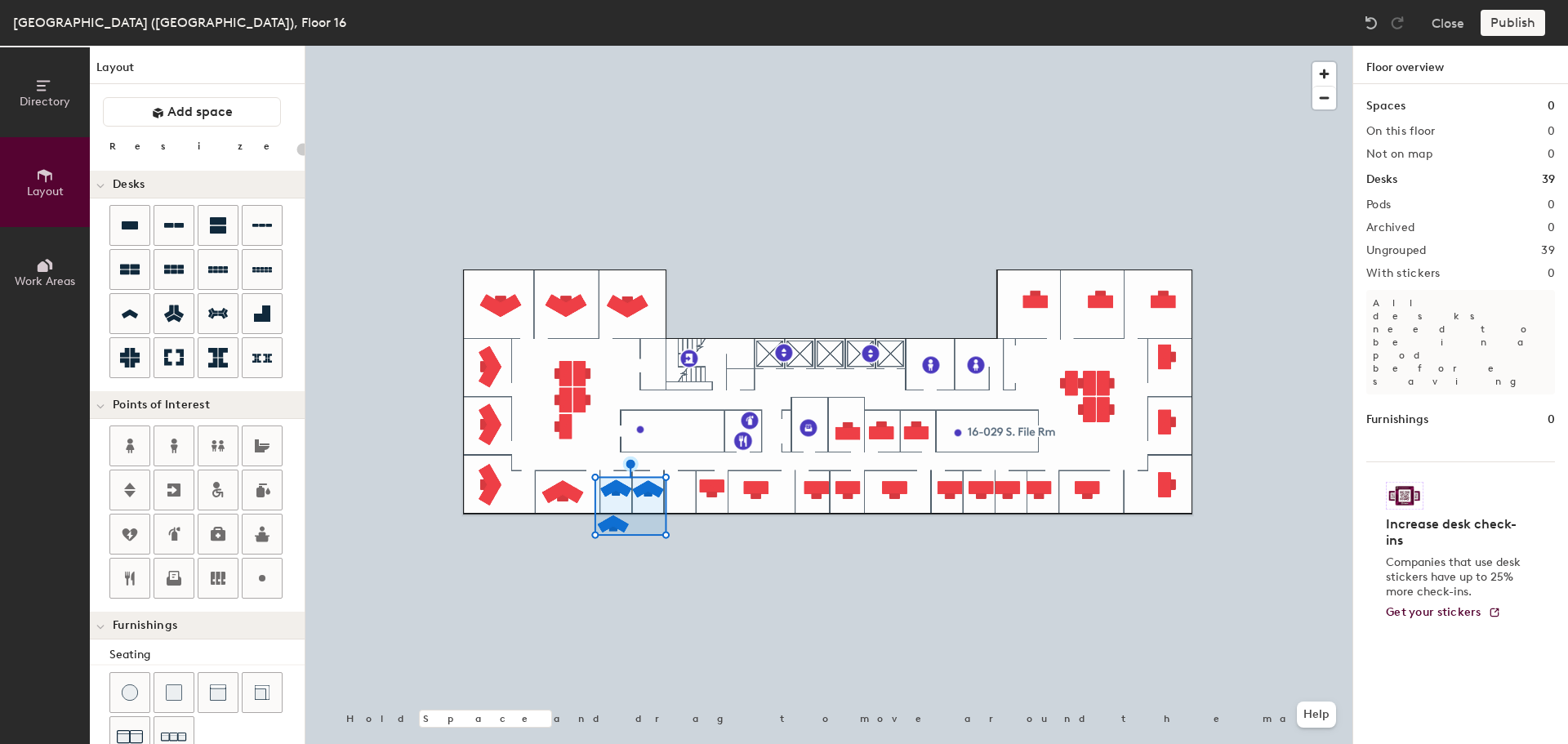
type input "120"
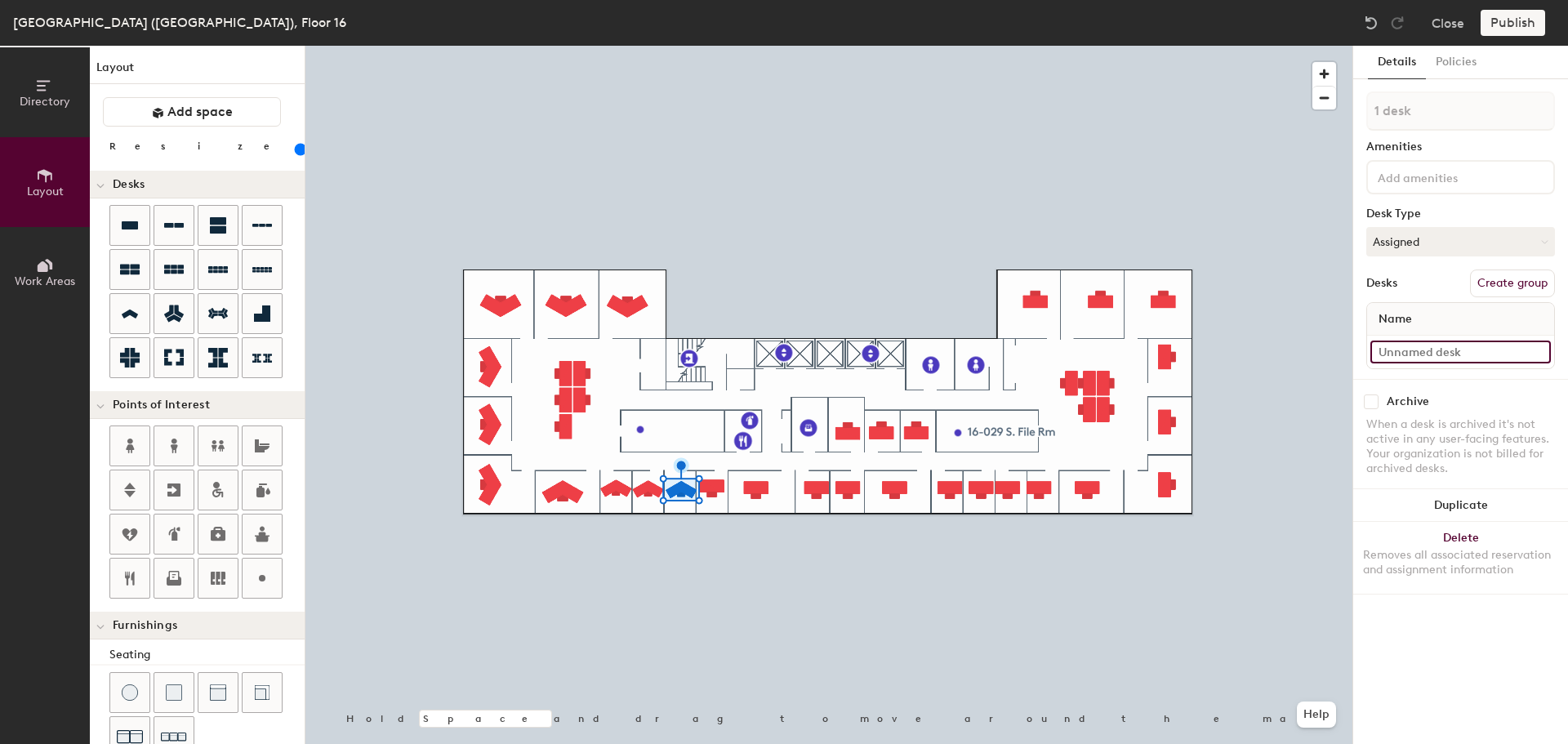
click at [1436, 346] on input at bounding box center [1460, 352] width 180 height 23
paste input "16-017"
type input "16-017"
click at [1464, 495] on button "Duplicate" at bounding box center [1460, 505] width 215 height 33
click at [710, 45] on div at bounding box center [829, 45] width 1047 height 0
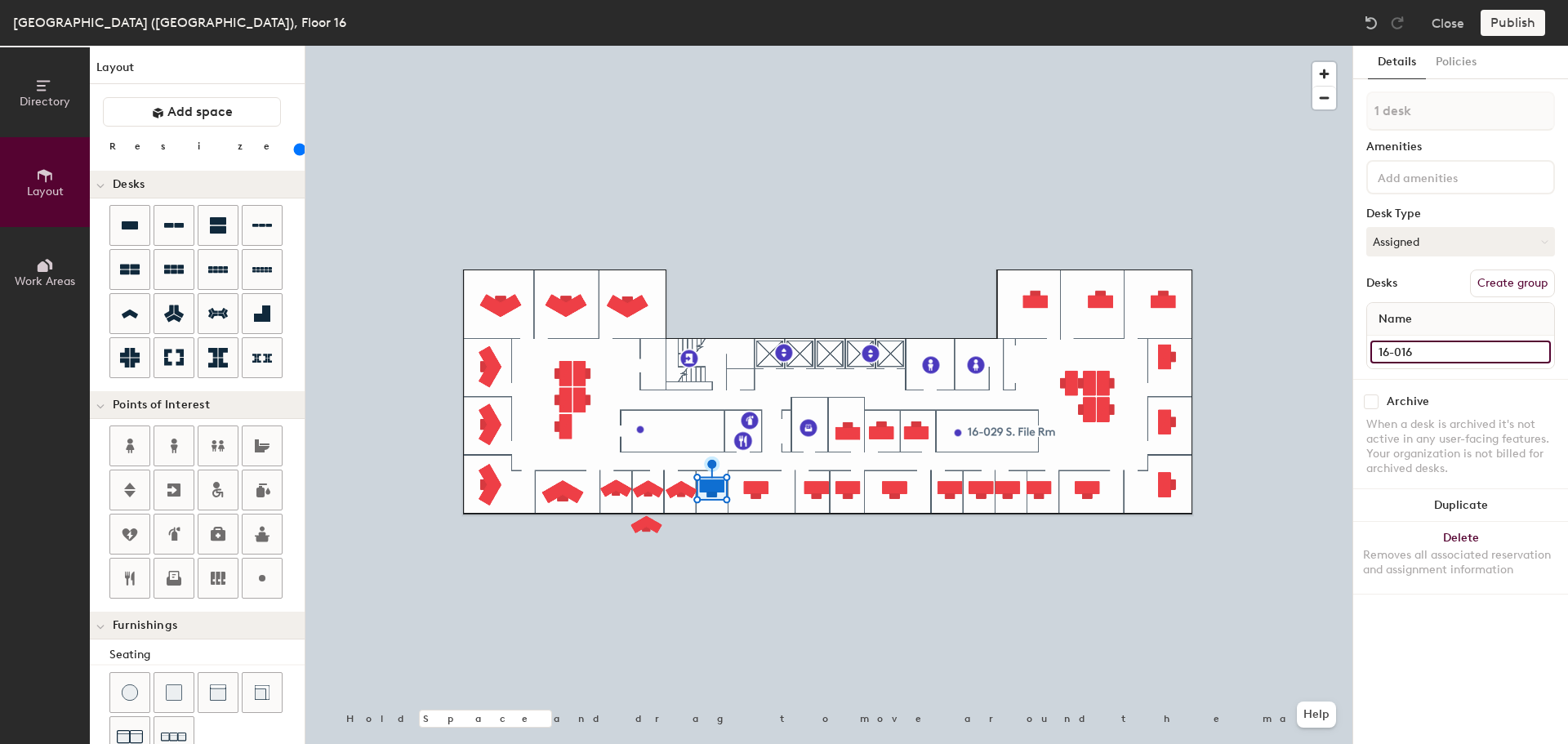
click at [1428, 348] on input "16-016" at bounding box center [1460, 352] width 180 height 23
click at [1443, 541] on button "Delete Removes all associated reservation and assignment information" at bounding box center [1460, 557] width 215 height 72
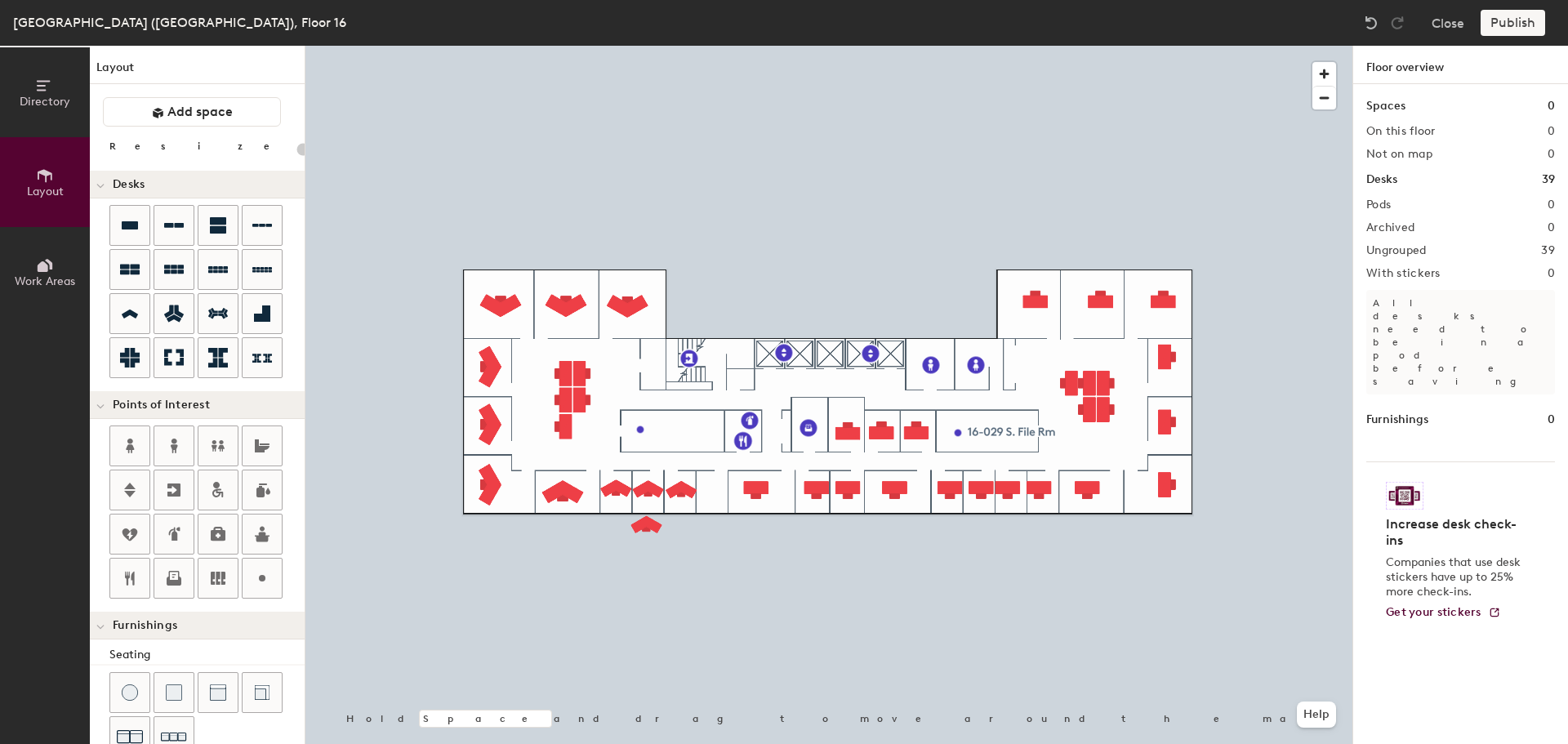
click at [642, 45] on div at bounding box center [829, 45] width 1047 height 0
type input "120"
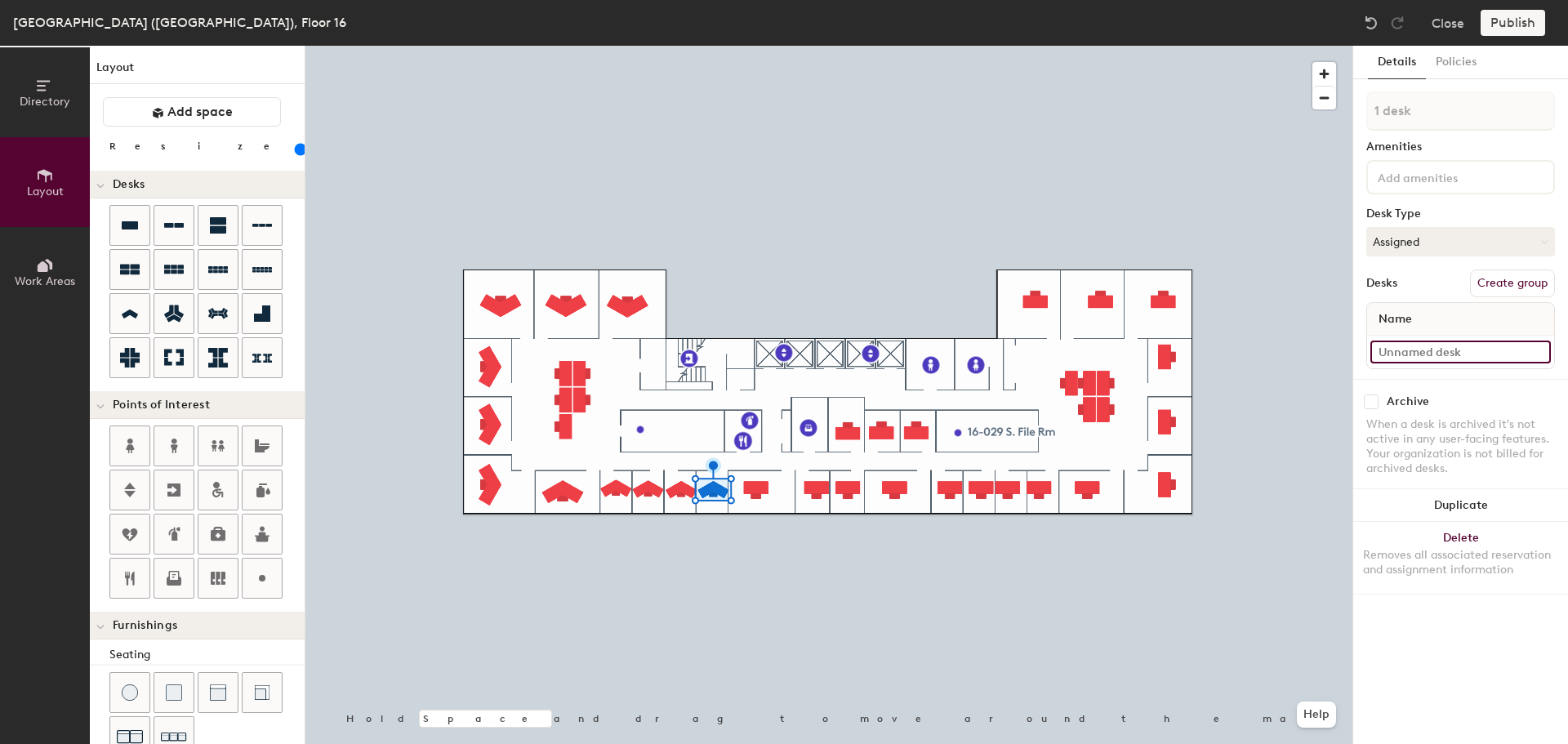
click at [1427, 356] on input at bounding box center [1460, 352] width 180 height 23
paste input "16-016"
type input "16-016"
click at [1451, 498] on button "Duplicate" at bounding box center [1460, 505] width 215 height 33
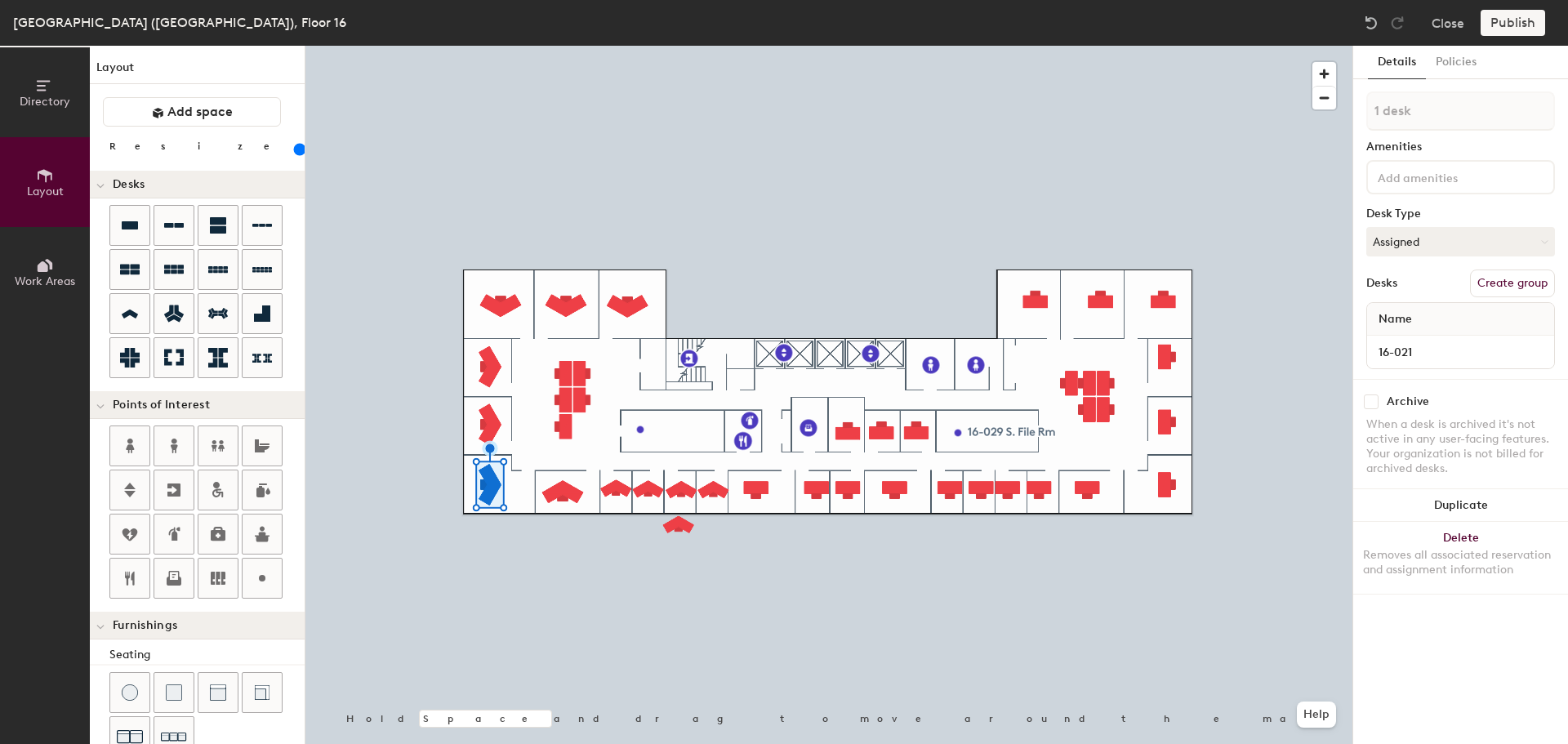
click at [1452, 494] on button "Duplicate" at bounding box center [1460, 505] width 215 height 33
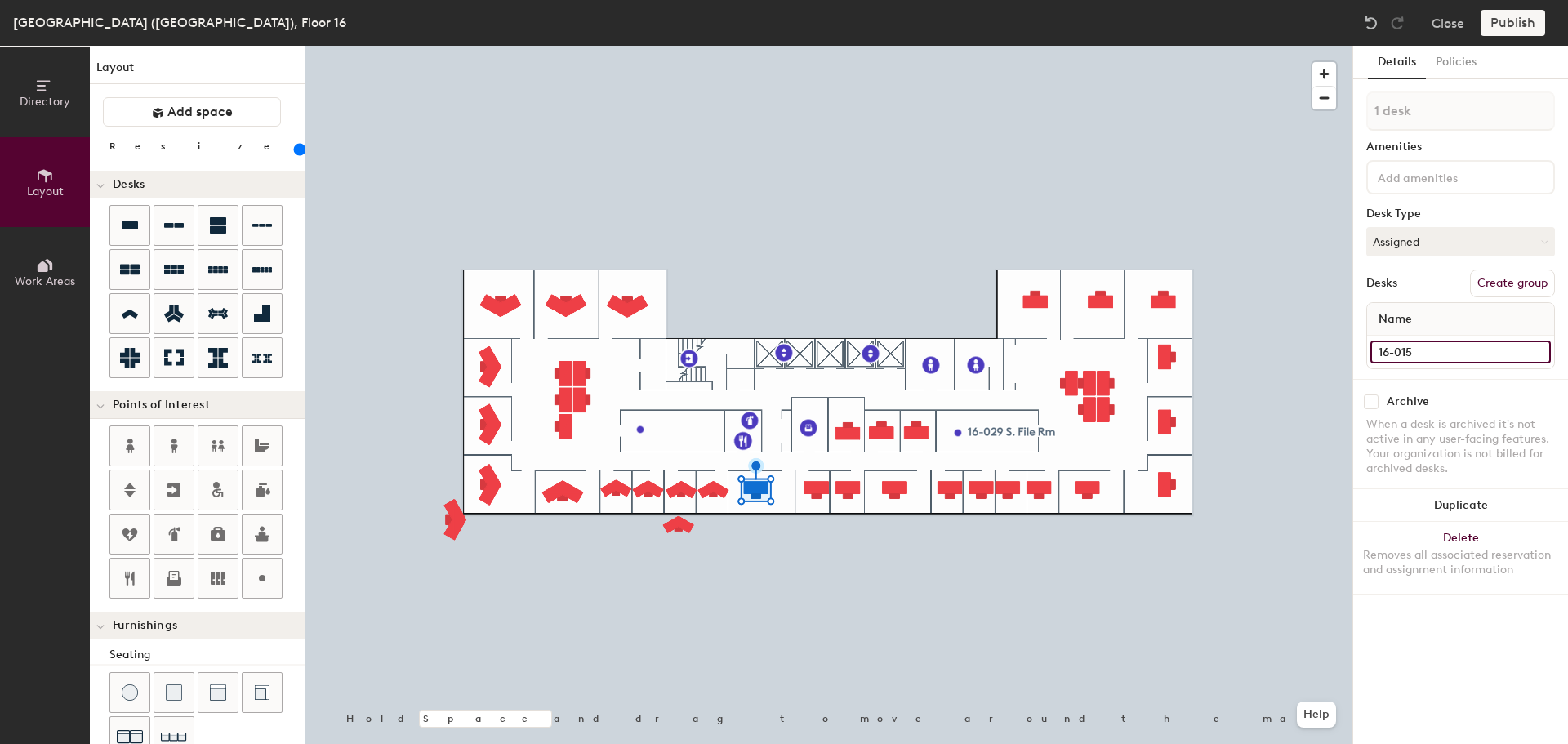
click at [1427, 347] on input "16-015" at bounding box center [1460, 352] width 180 height 23
click at [1475, 556] on div "Removes all associated reservation and assignment information" at bounding box center [1460, 563] width 196 height 29
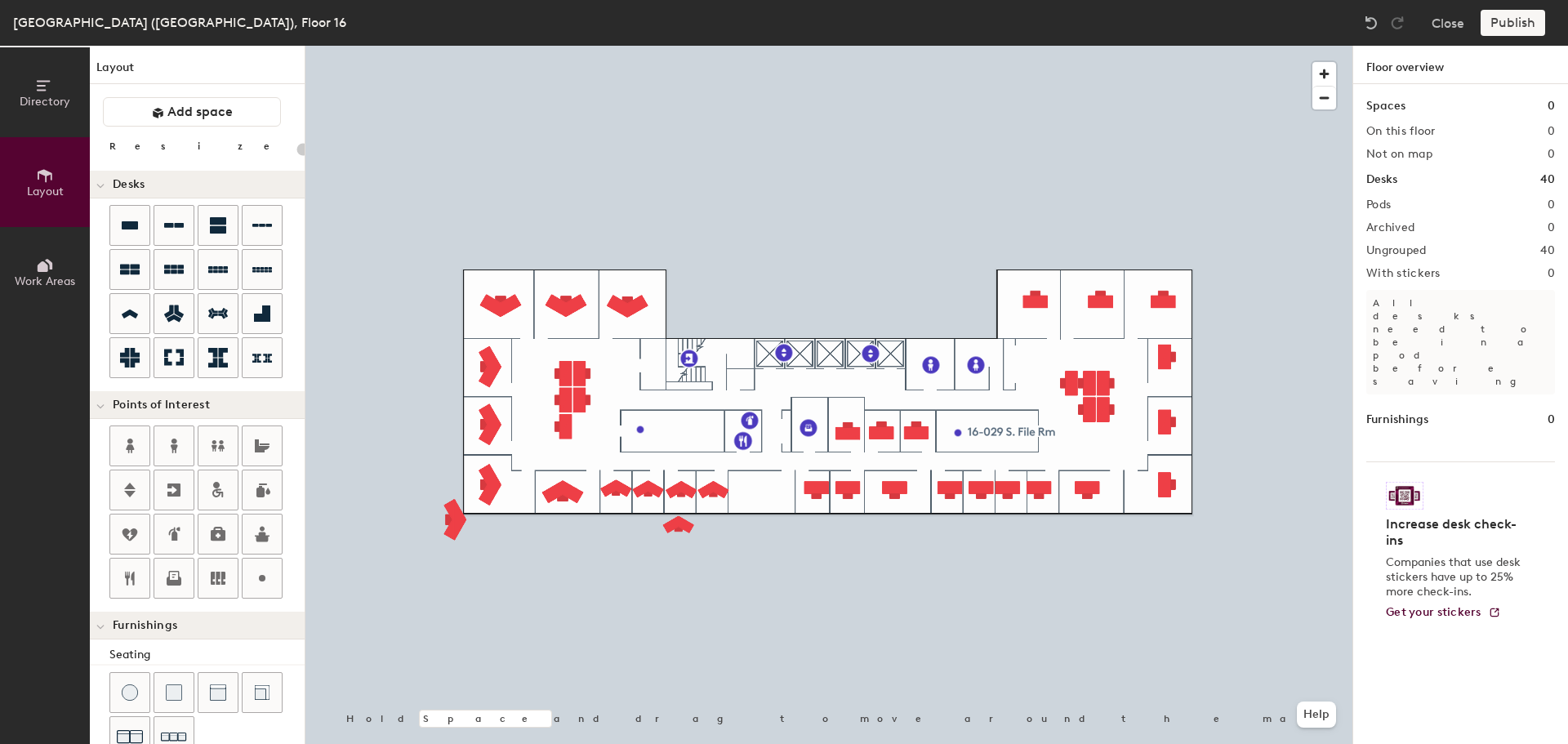
type input "160"
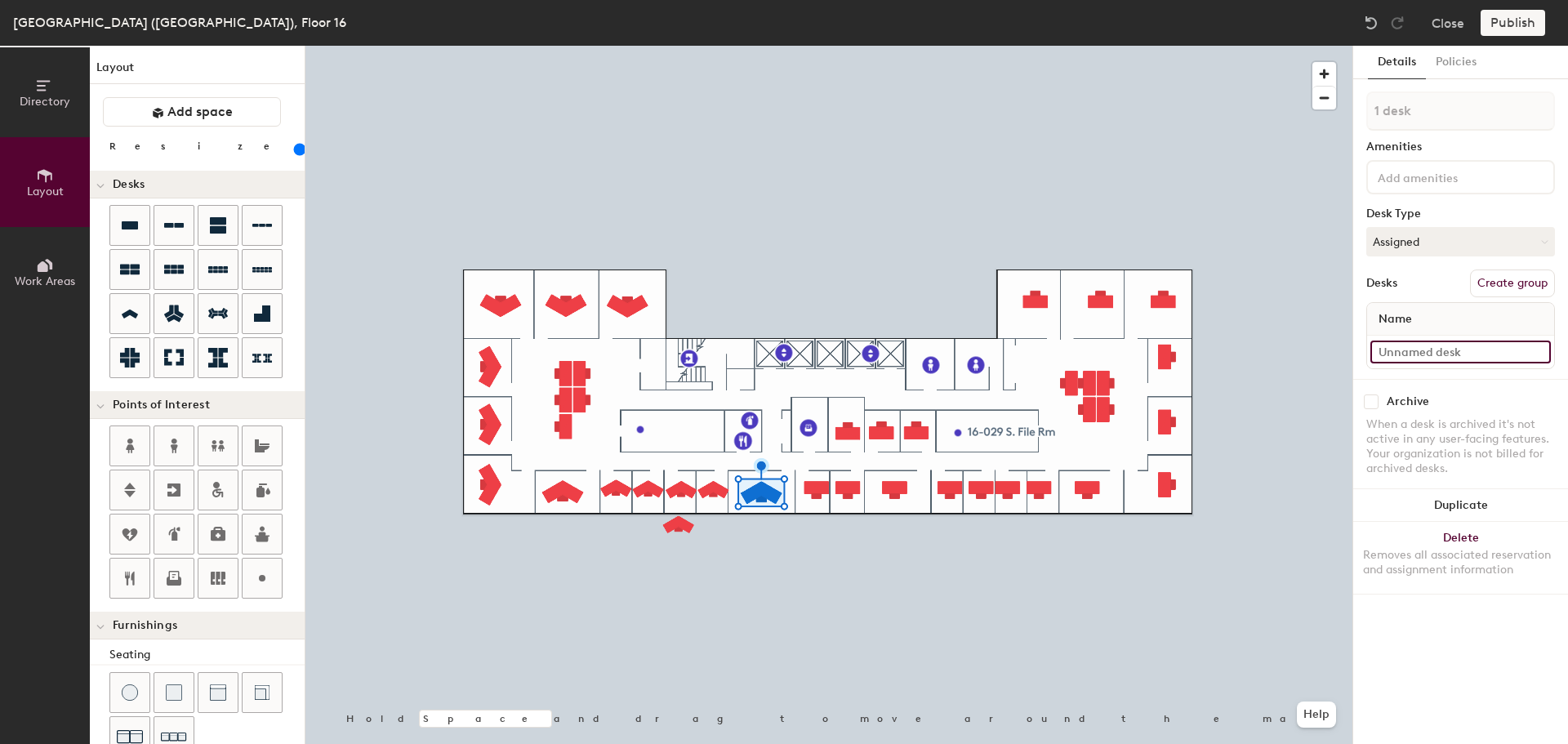
click at [1430, 349] on input at bounding box center [1460, 352] width 180 height 23
paste input "16-015"
type input "16-015"
click at [1438, 358] on input "16-014" at bounding box center [1460, 352] width 180 height 23
click at [1476, 540] on button "Delete Removes all associated reservation and assignment information" at bounding box center [1460, 557] width 215 height 72
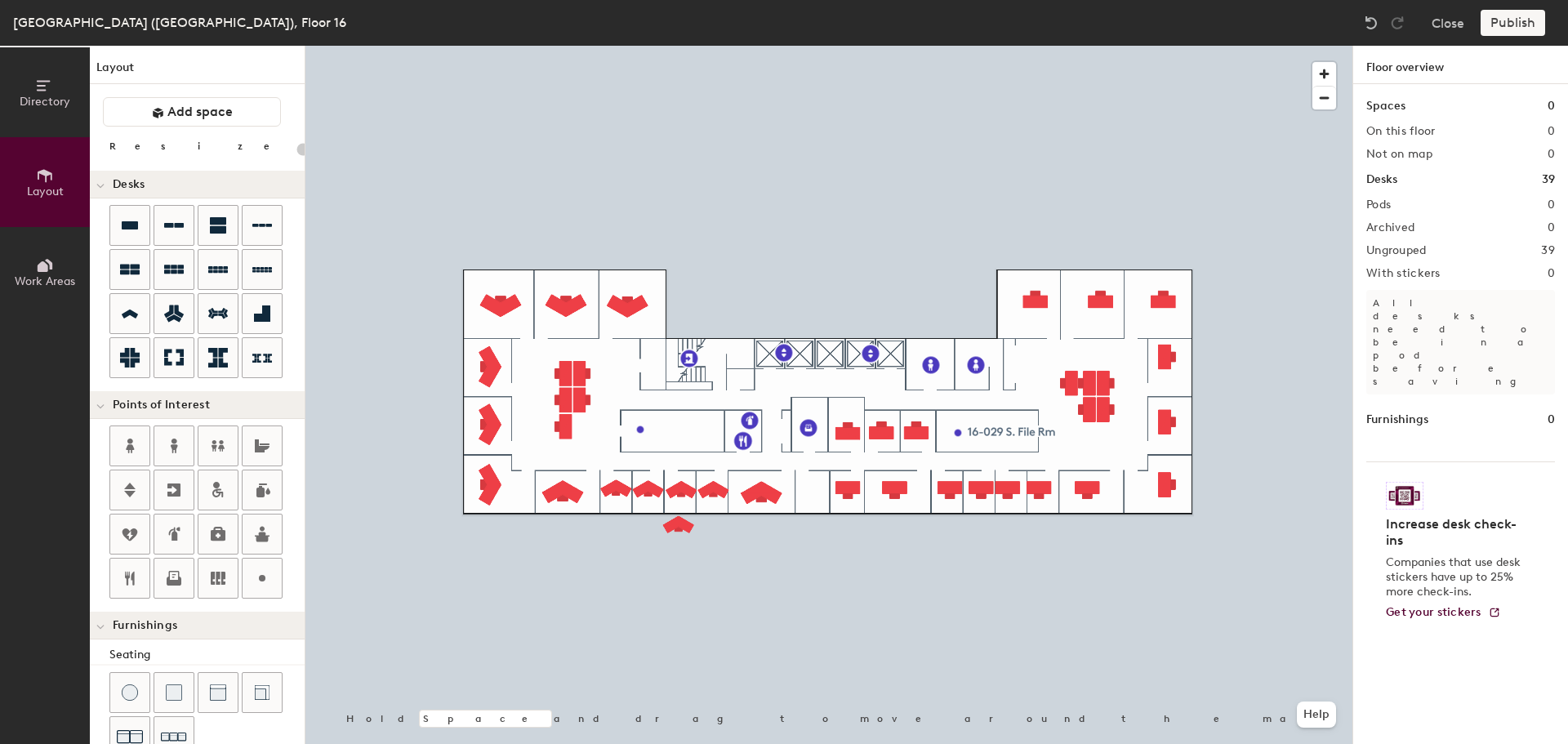
click at [678, 45] on div at bounding box center [829, 45] width 1047 height 0
type input "120"
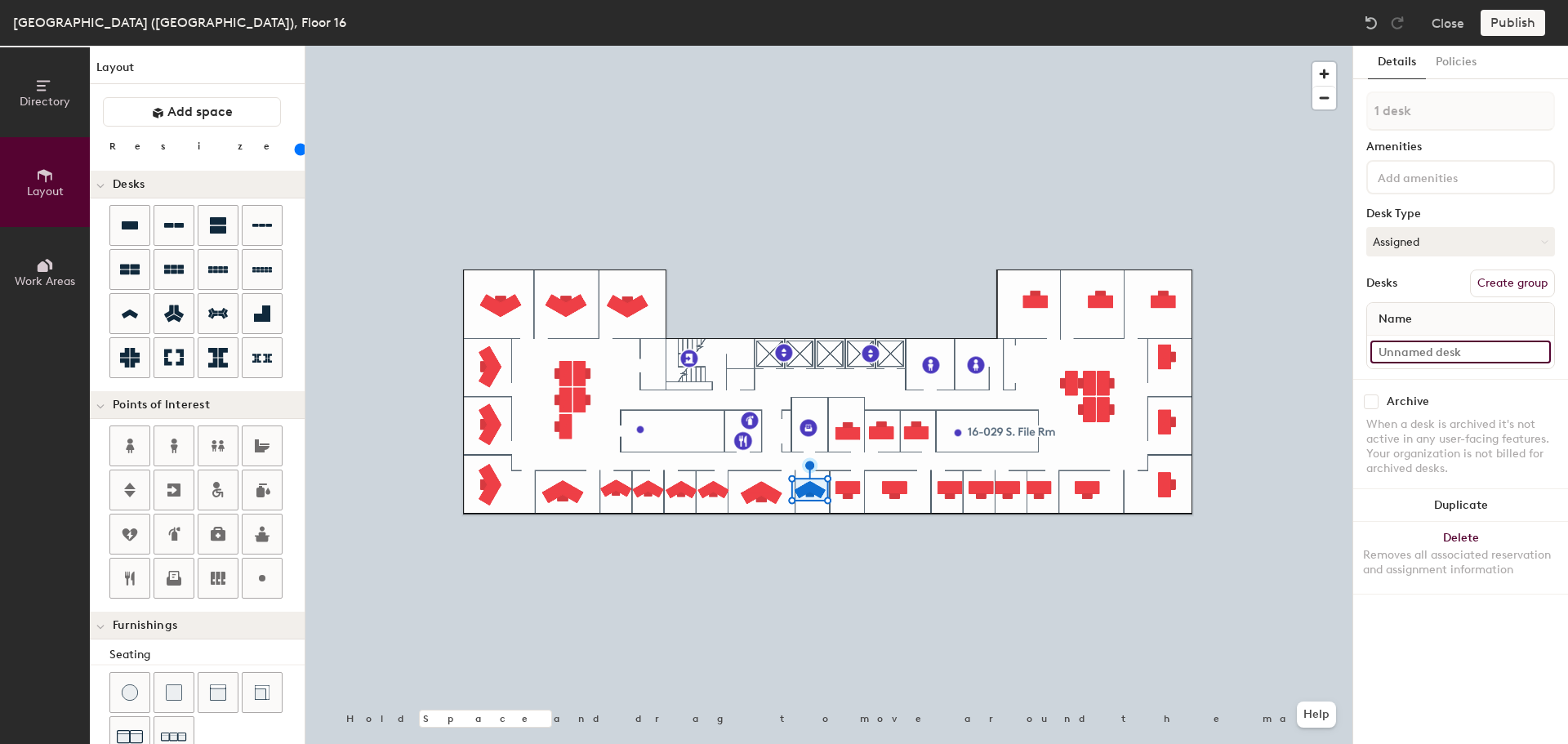
click at [1410, 352] on input at bounding box center [1460, 352] width 180 height 23
paste input "16-014"
type input "16-014"
click at [1492, 502] on button "Duplicate" at bounding box center [1460, 505] width 215 height 33
click at [840, 45] on div at bounding box center [829, 45] width 1047 height 0
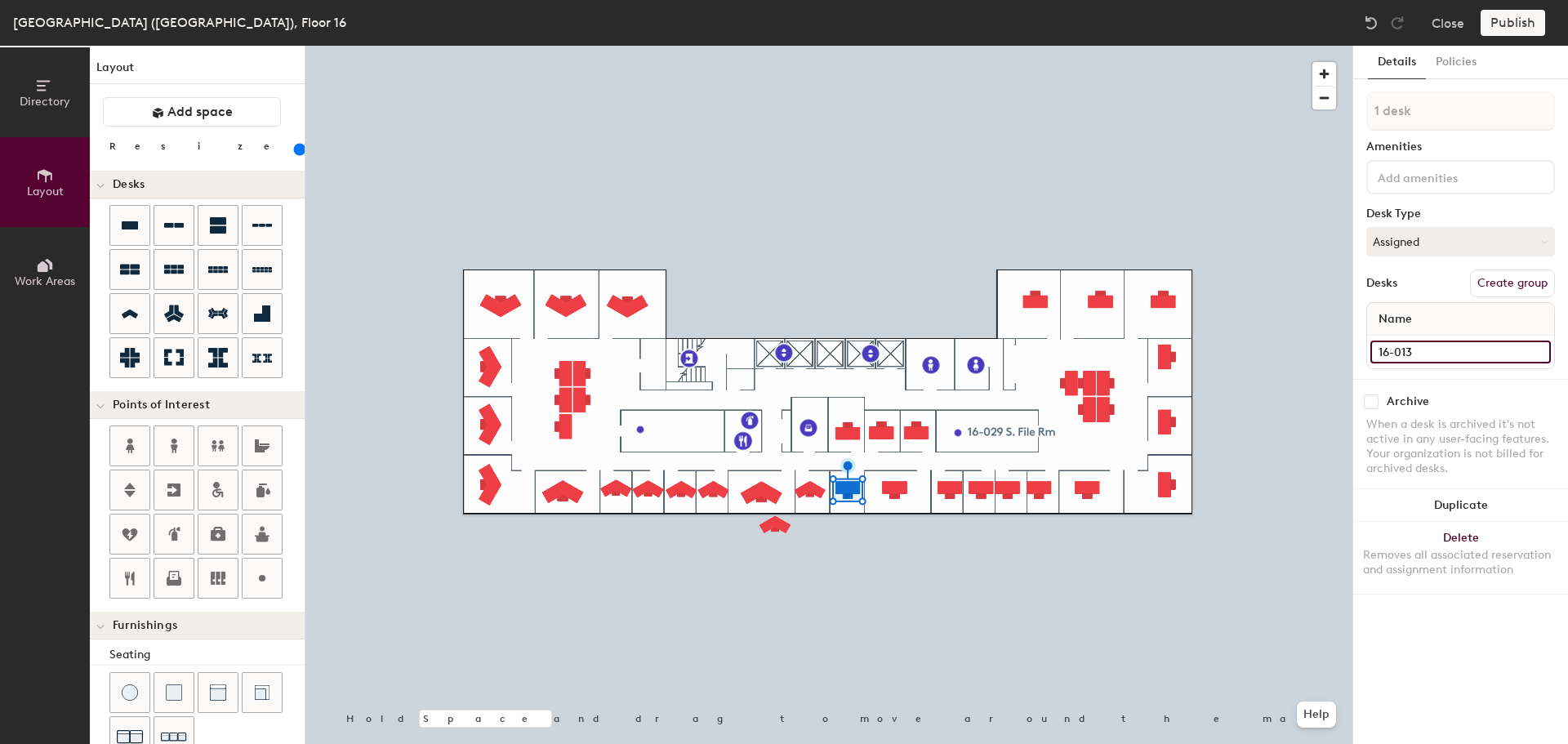
click at [1430, 349] on input "16-013" at bounding box center [1460, 352] width 180 height 23
click at [1491, 570] on div "Removes all associated reservation and assignment information" at bounding box center [1460, 563] width 196 height 29
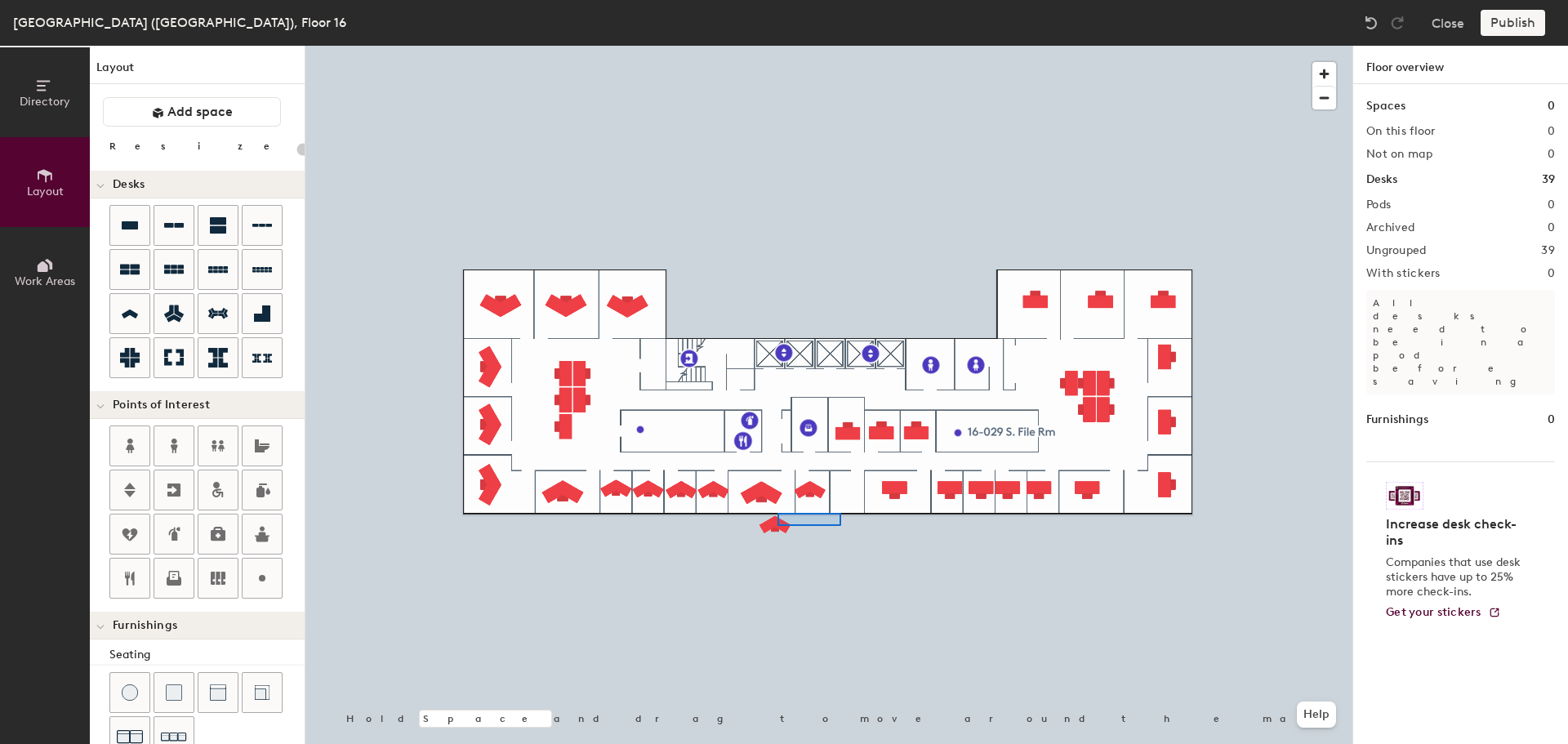
type input "120"
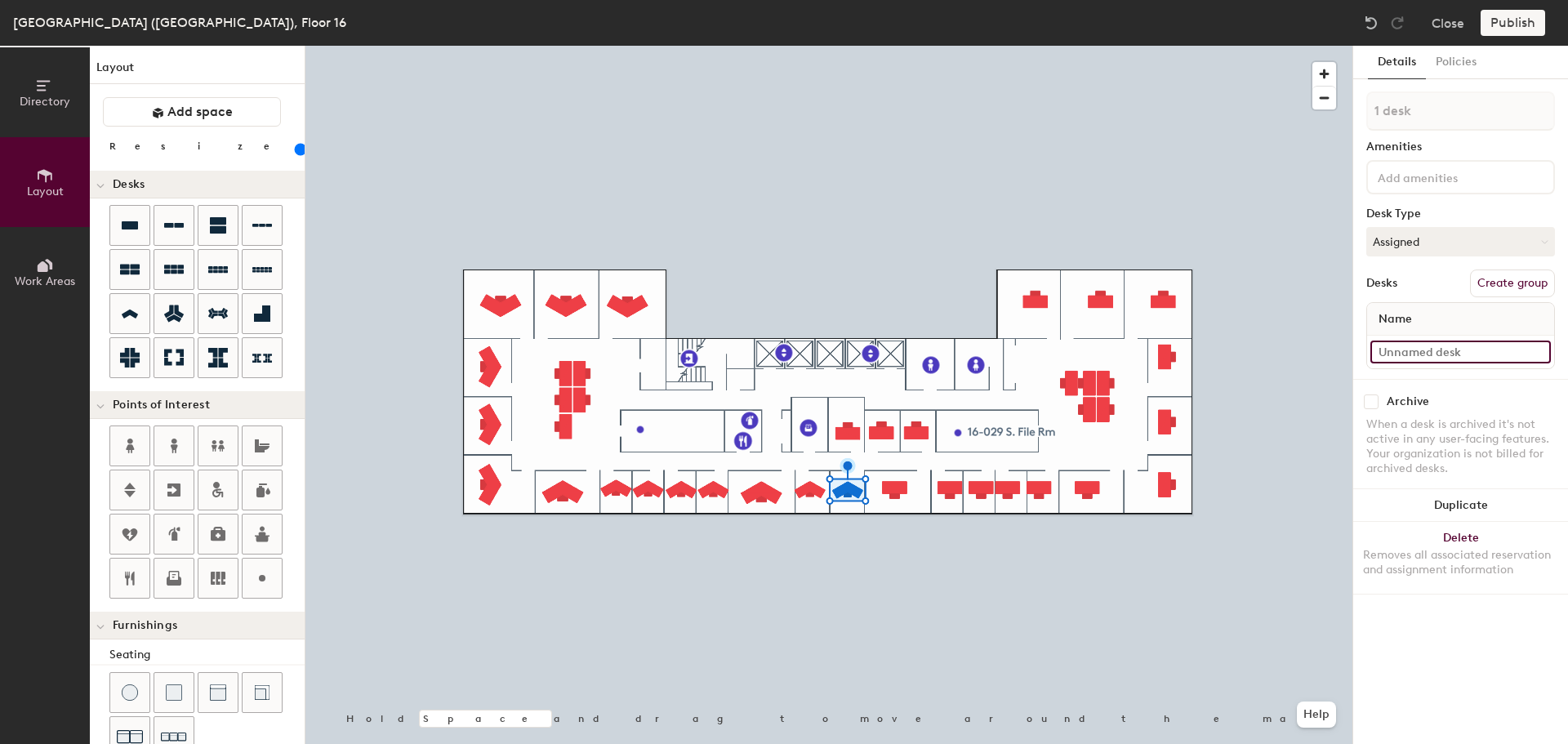
click at [1427, 348] on input at bounding box center [1460, 352] width 180 height 23
paste input "16-013"
type input "16-013"
click at [1449, 350] on input "16-012" at bounding box center [1460, 352] width 180 height 23
click at [1484, 547] on button "Delete Removes all associated reservation and assignment information" at bounding box center [1460, 557] width 215 height 72
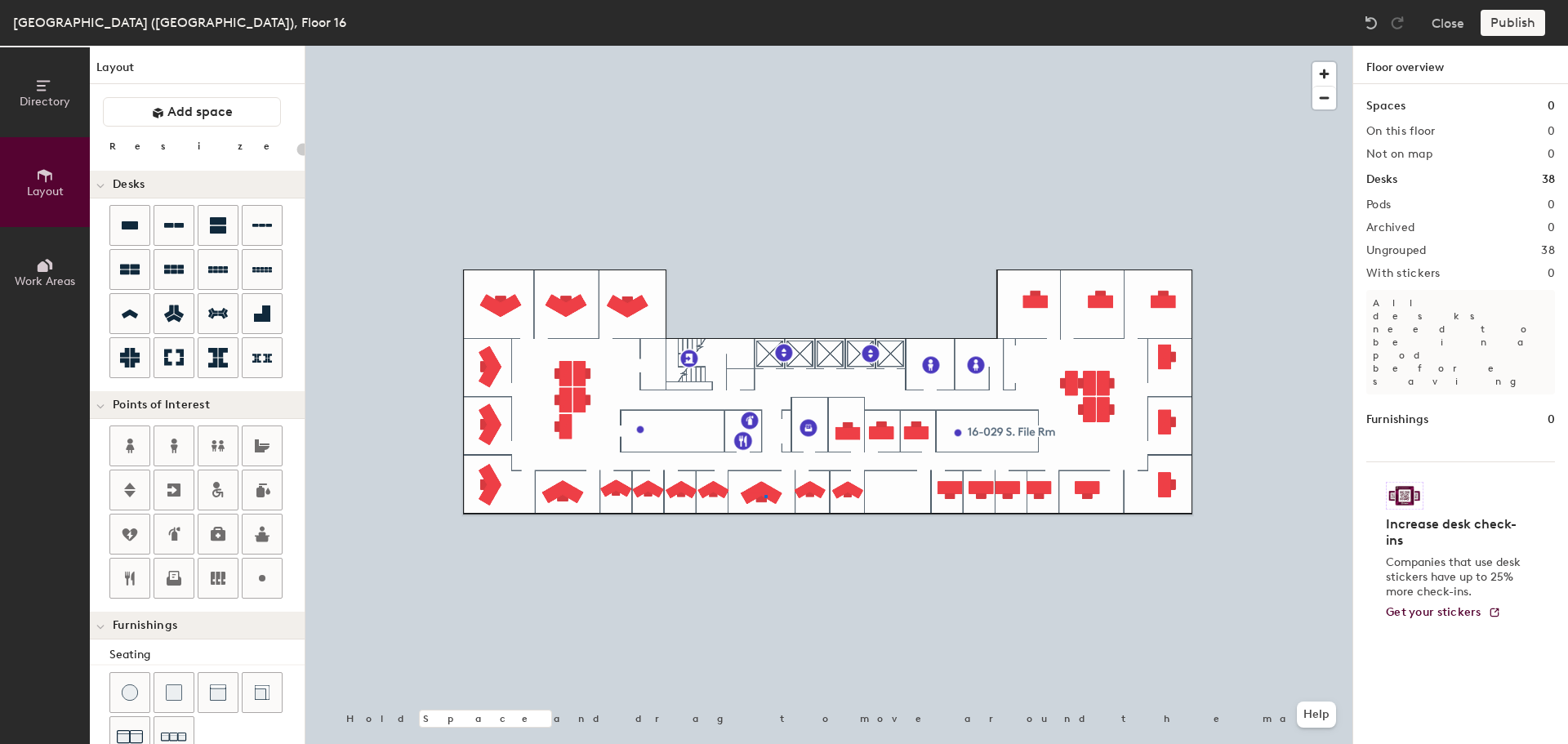
click at [766, 45] on div at bounding box center [829, 45] width 1047 height 0
type input "160"
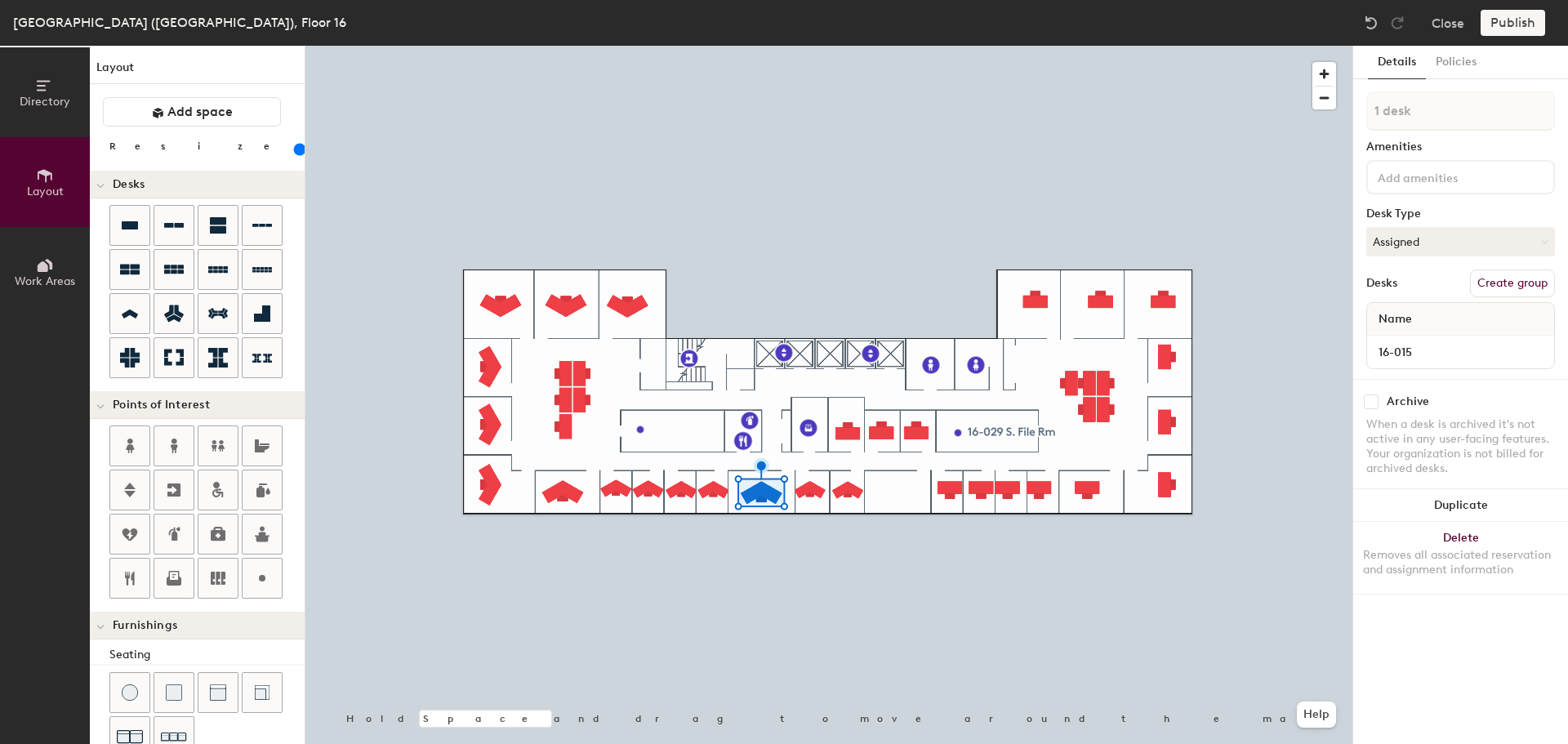
click at [1448, 498] on button "Duplicate" at bounding box center [1460, 505] width 215 height 33
click at [1440, 348] on input at bounding box center [1460, 352] width 180 height 23
paste input "16-012"
type input "16-012"
click at [1449, 496] on button "Duplicate" at bounding box center [1460, 505] width 215 height 33
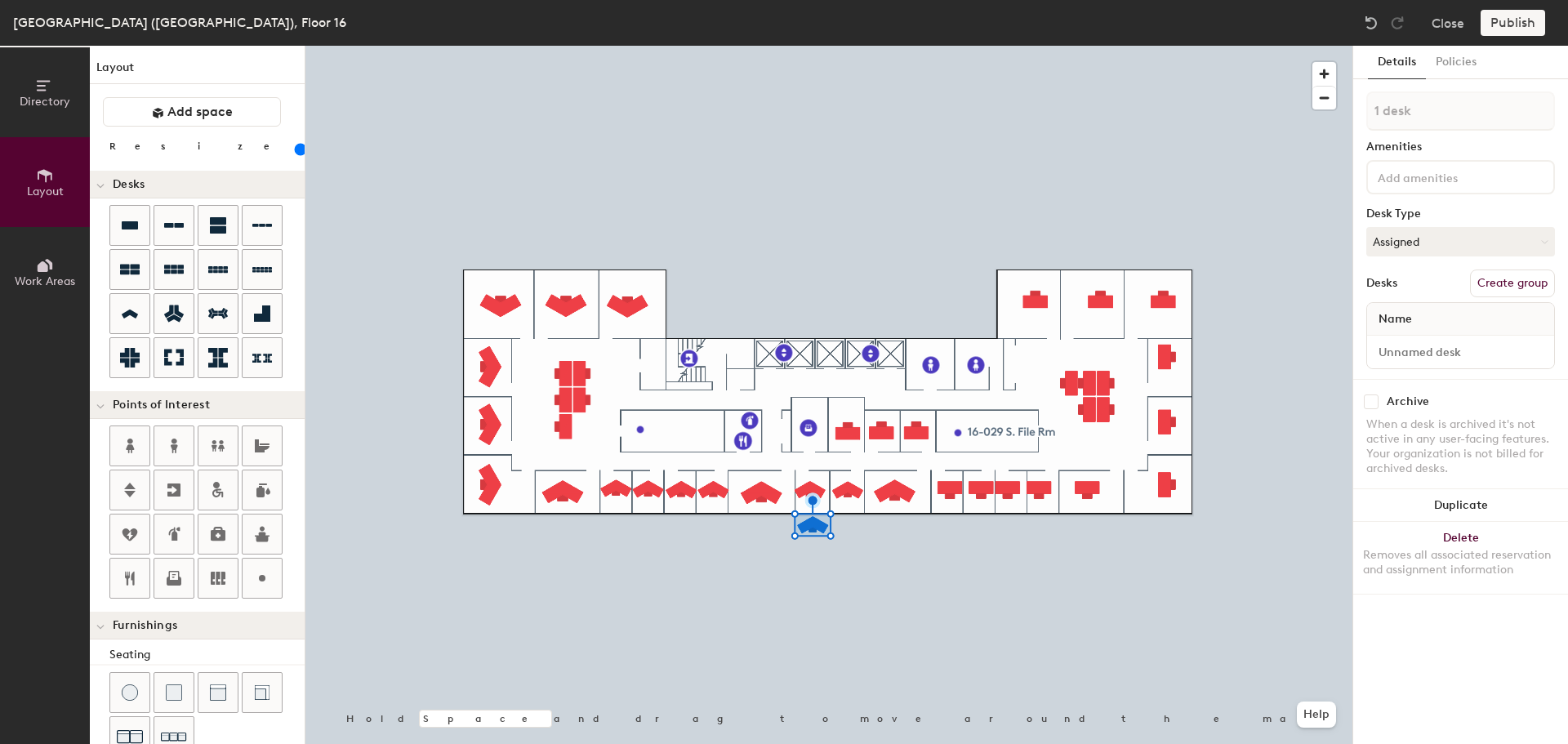
type input "160"
click at [1432, 356] on input "16-011" at bounding box center [1460, 352] width 180 height 23
click at [1468, 543] on button "Delete Removes all associated reservation and assignment information" at bounding box center [1460, 557] width 215 height 72
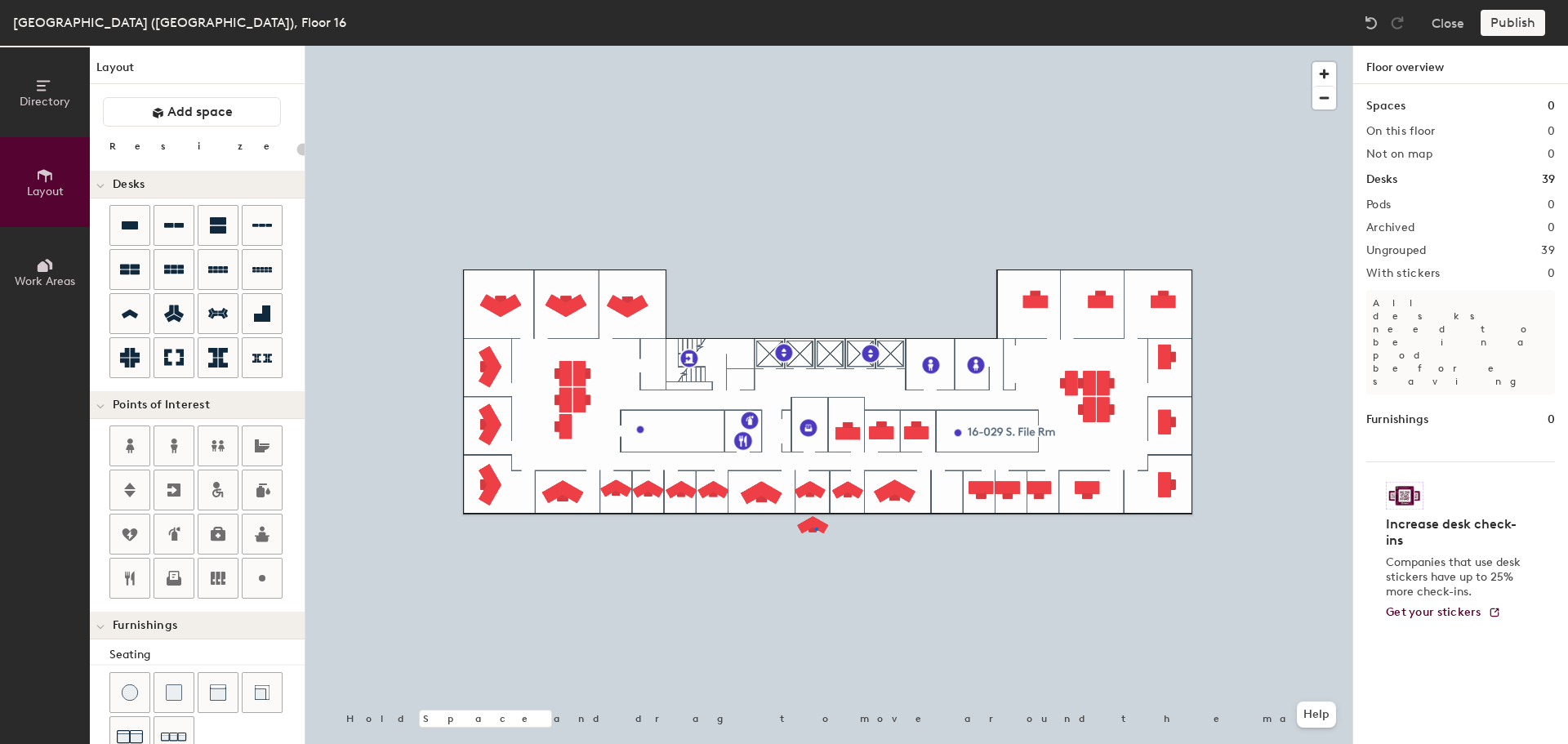
click at [815, 45] on div at bounding box center [829, 45] width 1047 height 0
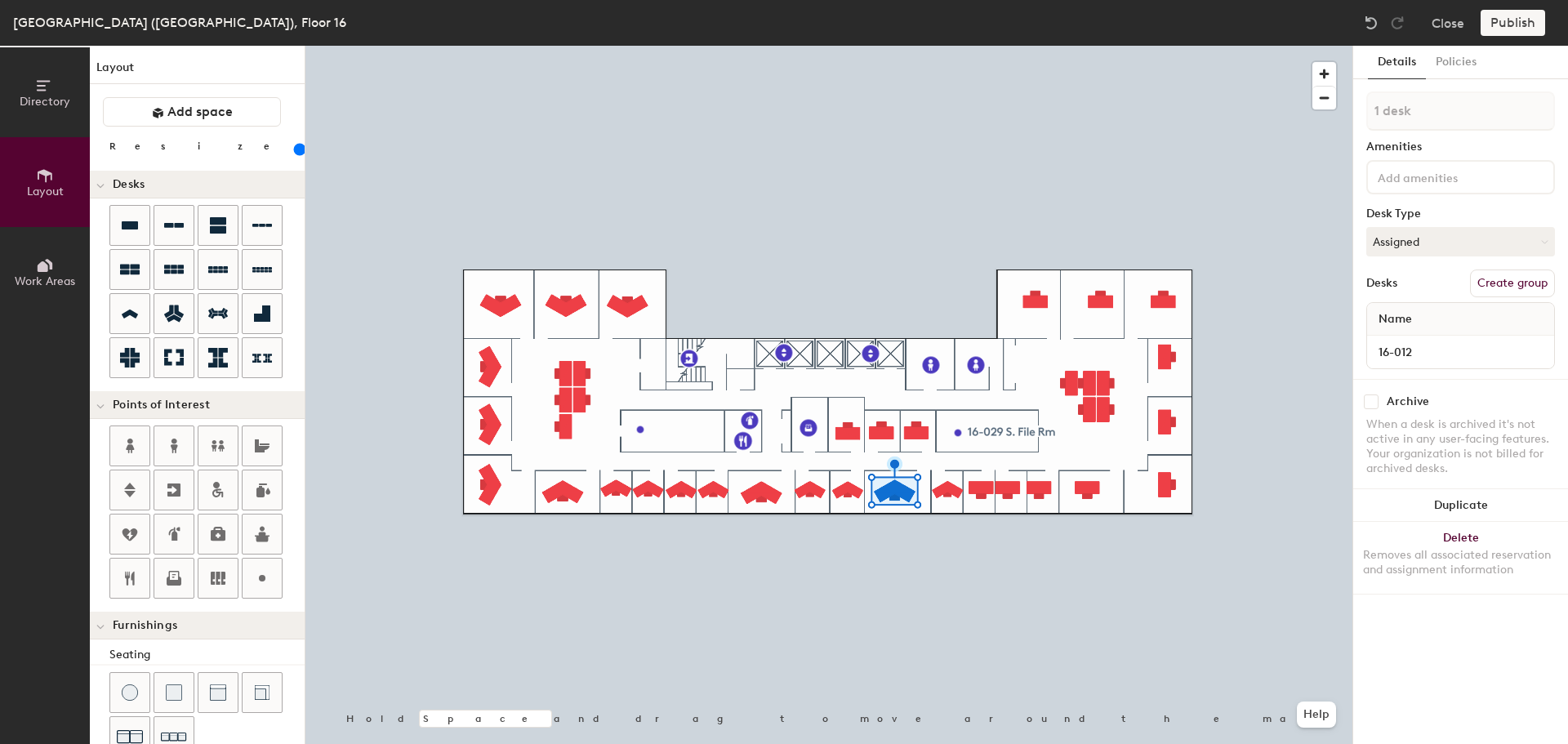
type input "120"
click at [1401, 349] on input at bounding box center [1460, 352] width 180 height 23
paste input "16-011"
type input "16-011"
